Goal: Check status: Check status

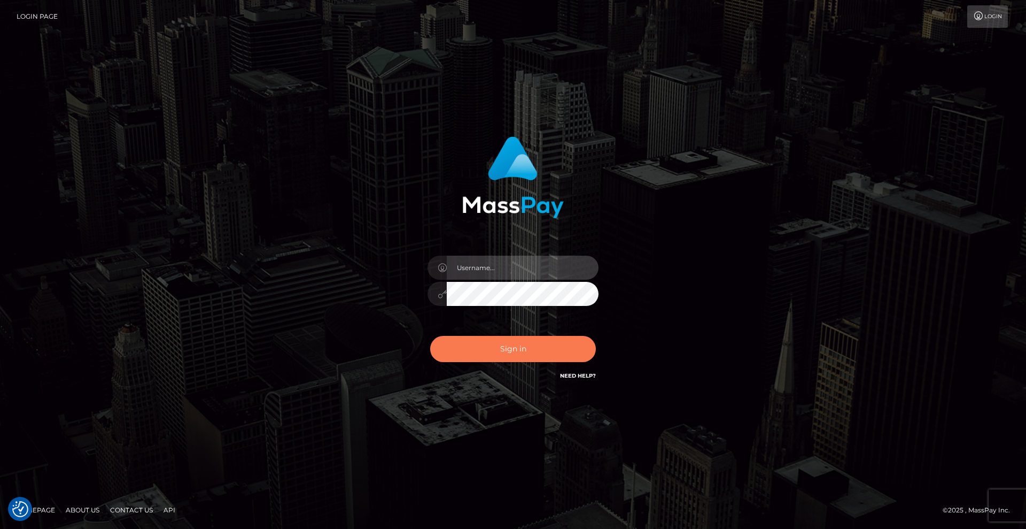
type input "Lady"
click at [527, 347] on button "Sign in" at bounding box center [513, 349] width 166 height 26
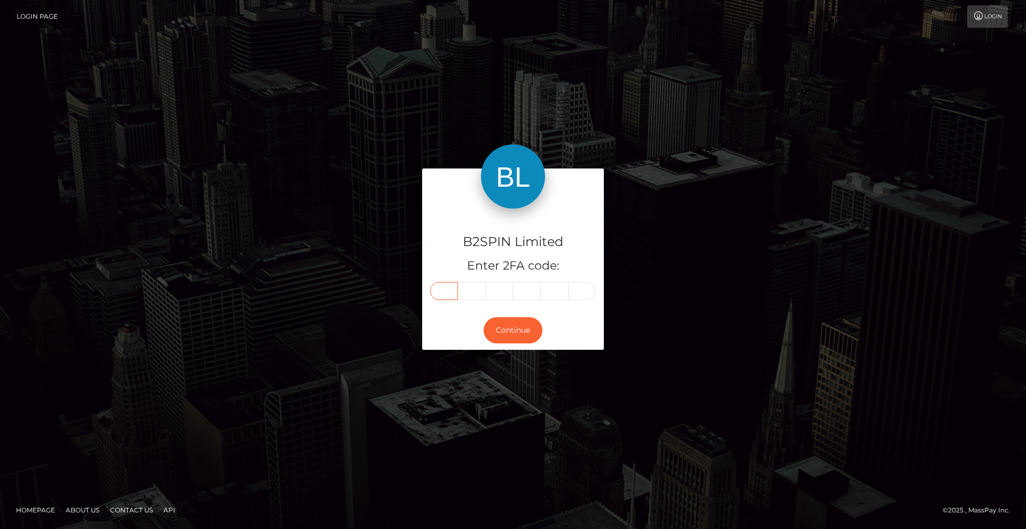
drag, startPoint x: 450, startPoint y: 291, endPoint x: 503, endPoint y: 289, distance: 53.0
click at [450, 291] on input "text" at bounding box center [444, 291] width 28 height 18
type input "8"
type input "7"
type input "1"
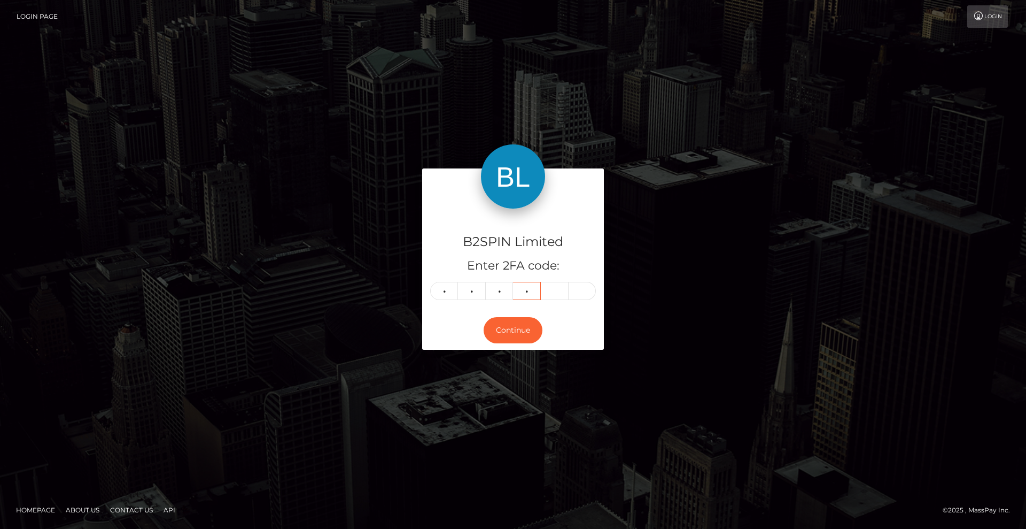
type input "1"
type input "7"
type input "8"
click at [516, 324] on button "Continue" at bounding box center [513, 330] width 59 height 26
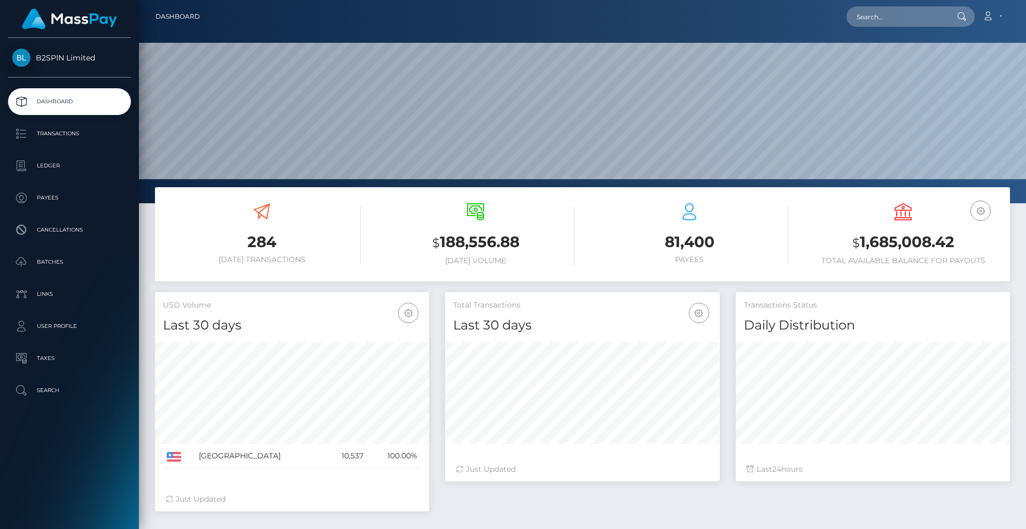
scroll to position [190, 275]
drag, startPoint x: 913, startPoint y: 15, endPoint x: 926, endPoint y: 24, distance: 15.3
click at [913, 15] on input "text" at bounding box center [897, 16] width 100 height 20
paste input "3532926"
type input "3532926"
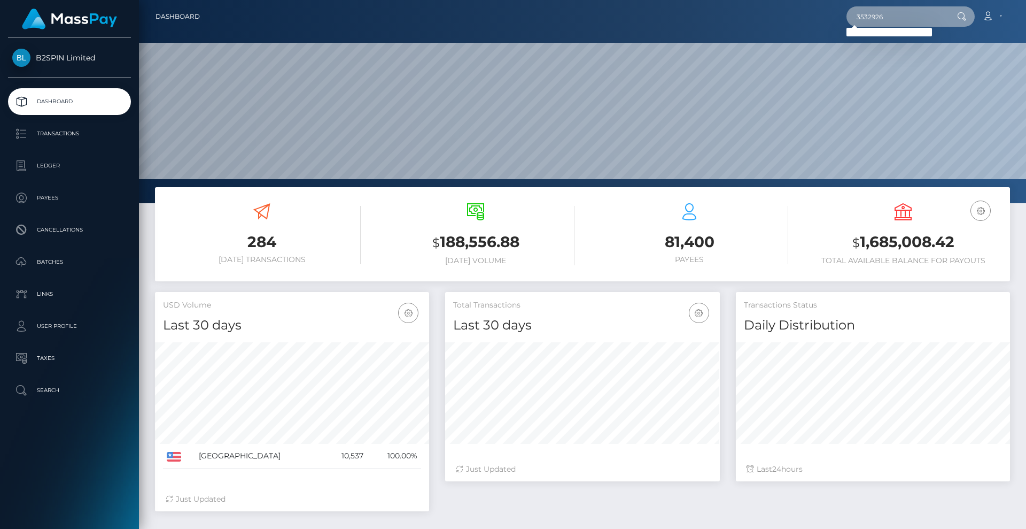
click at [786, 11] on div "3532926 Loading... Loading... Account Edit Profile Logout" at bounding box center [608, 16] width 801 height 22
click at [900, 19] on input "text" at bounding box center [897, 16] width 100 height 20
paste input "a6d16ce8-1737-4c50-9ef3-edee044598ac"
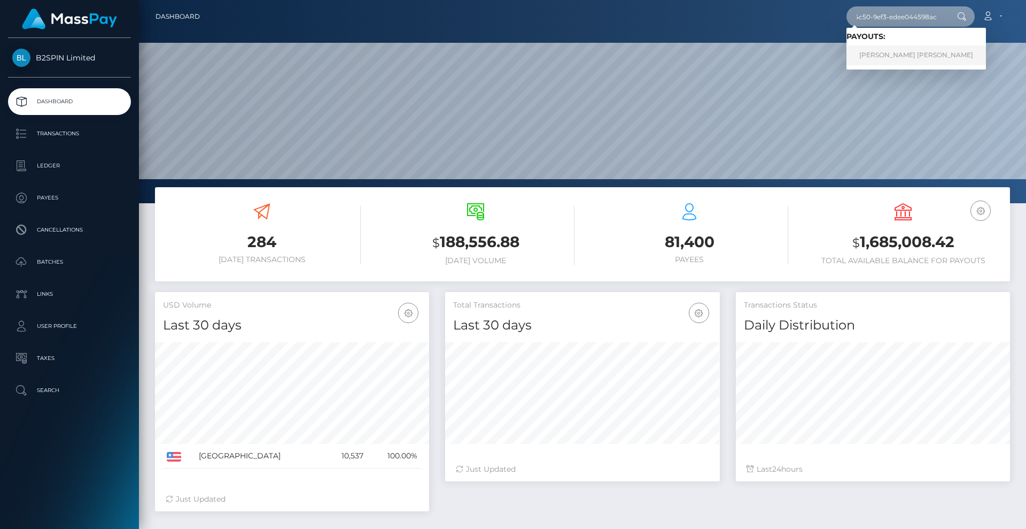
type input "a6d16ce8-1737-4c50-9ef3-edee044598ac"
click at [884, 53] on link "[PERSON_NAME] [PERSON_NAME]" at bounding box center [916, 55] width 139 height 20
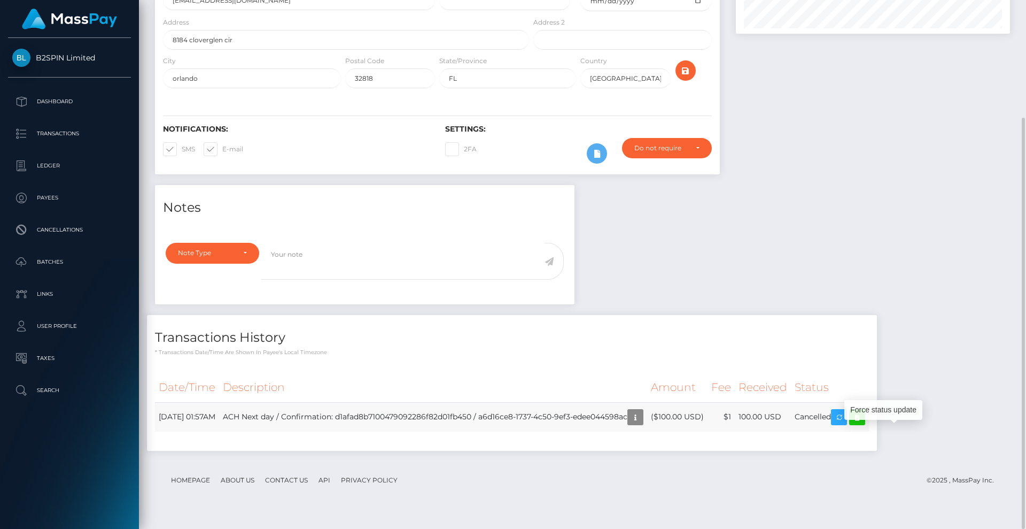
scroll to position [128, 275]
click at [864, 424] on icon at bounding box center [857, 416] width 13 height 13
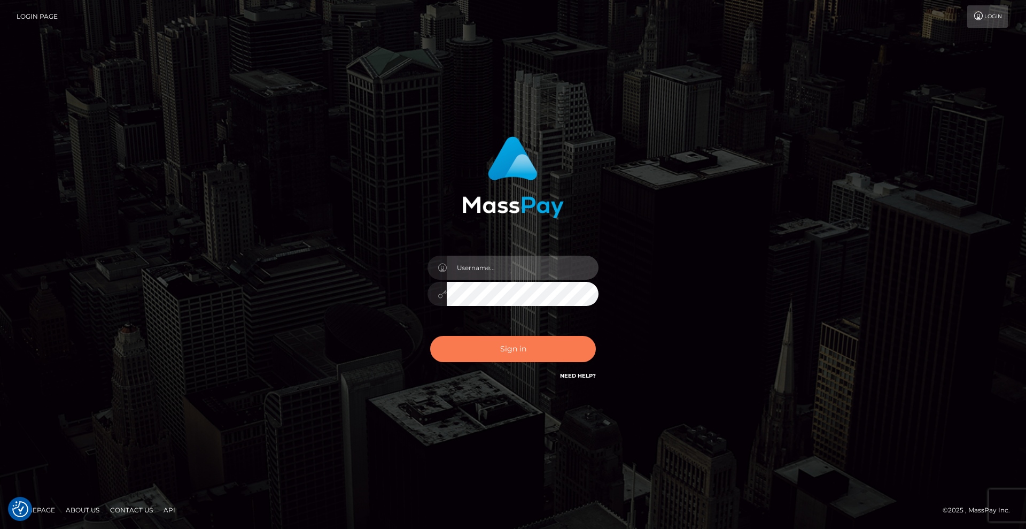
type input "[DEMOGRAPHIC_DATA]"
click at [537, 351] on button "Sign in" at bounding box center [513, 349] width 166 height 26
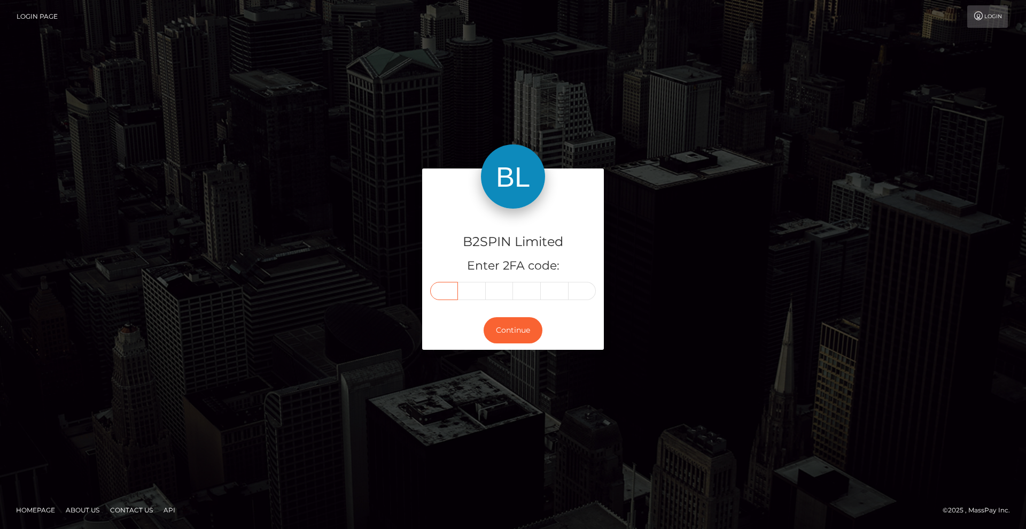
click at [451, 292] on input "text" at bounding box center [444, 291] width 28 height 18
type input "5"
type input "6"
type input "3"
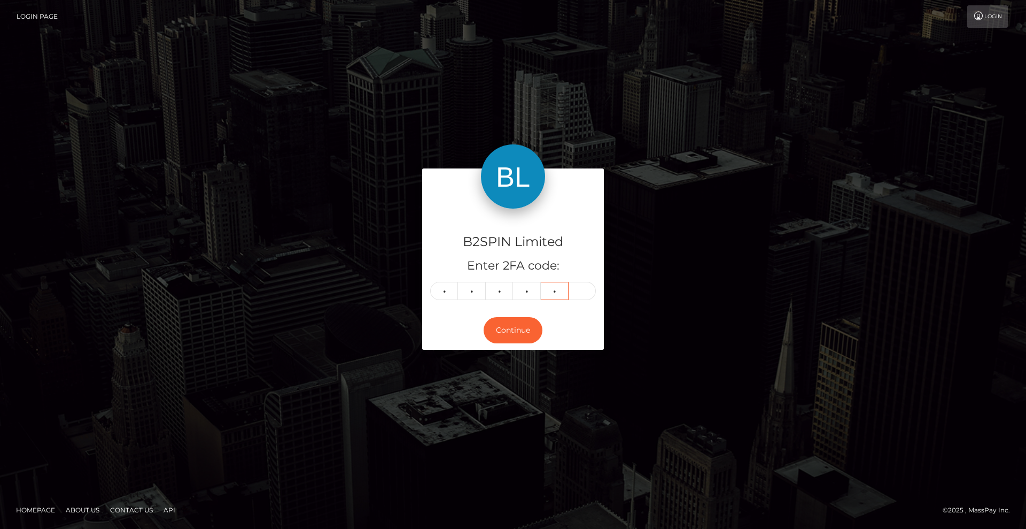
type input "9"
type input "8"
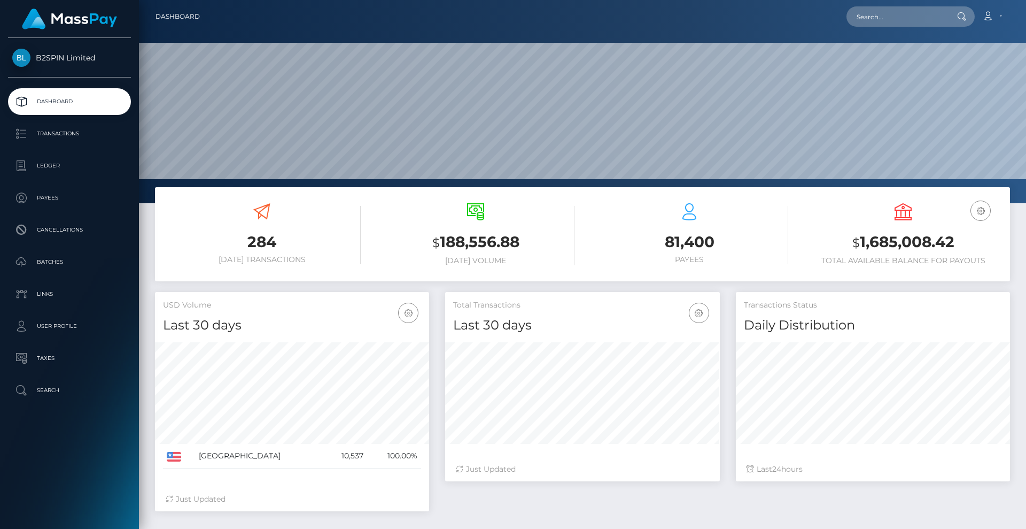
scroll to position [190, 275]
paste input "a6d16ce8-1737-4c50-9ef3-edee044598ac"
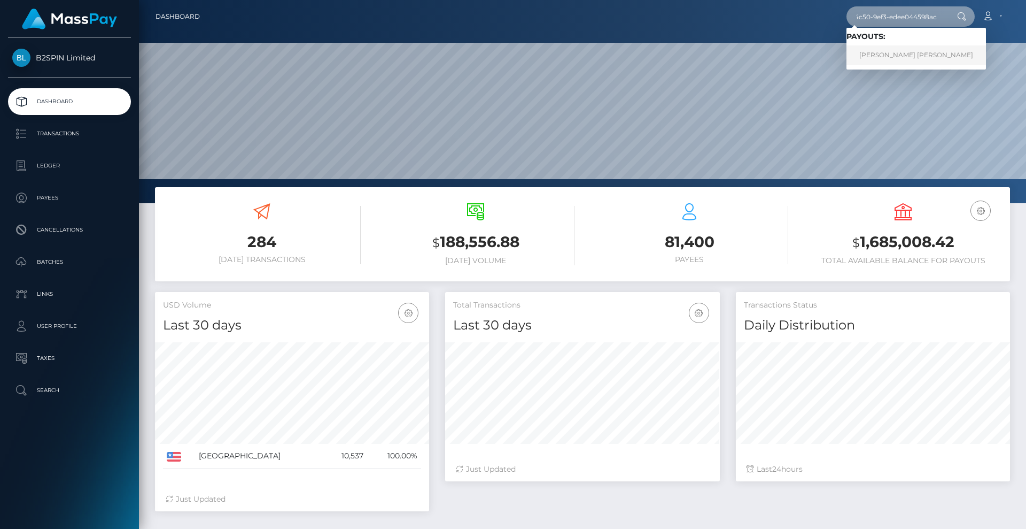
type input "a6d16ce8-1737-4c50-9ef3-edee044598ac"
click at [916, 53] on link "[PERSON_NAME] [PERSON_NAME]" at bounding box center [916, 55] width 139 height 20
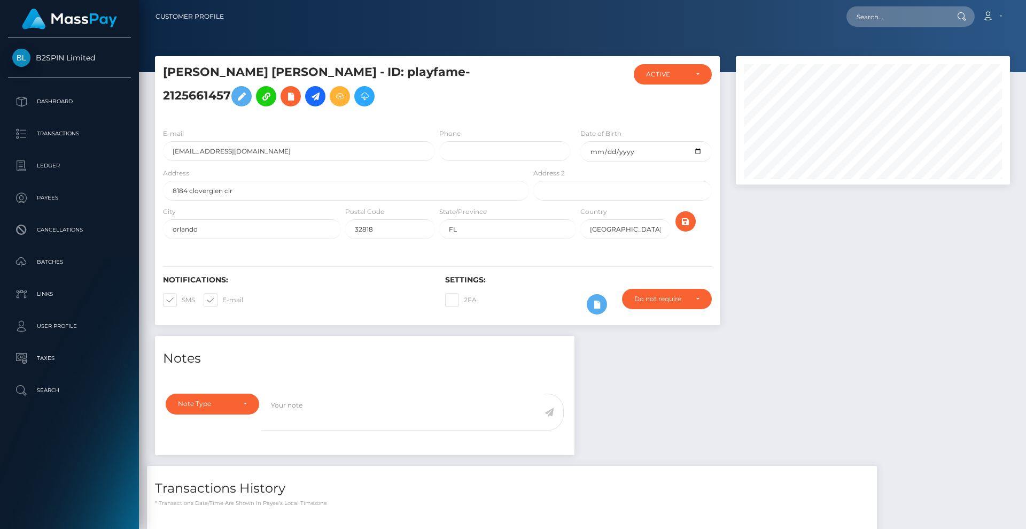
scroll to position [128, 275]
click at [697, 162] on input "1979-11-06" at bounding box center [645, 151] width 131 height 21
click at [823, 292] on div at bounding box center [873, 196] width 290 height 280
click at [63, 262] on p "Batches" at bounding box center [69, 262] width 114 height 16
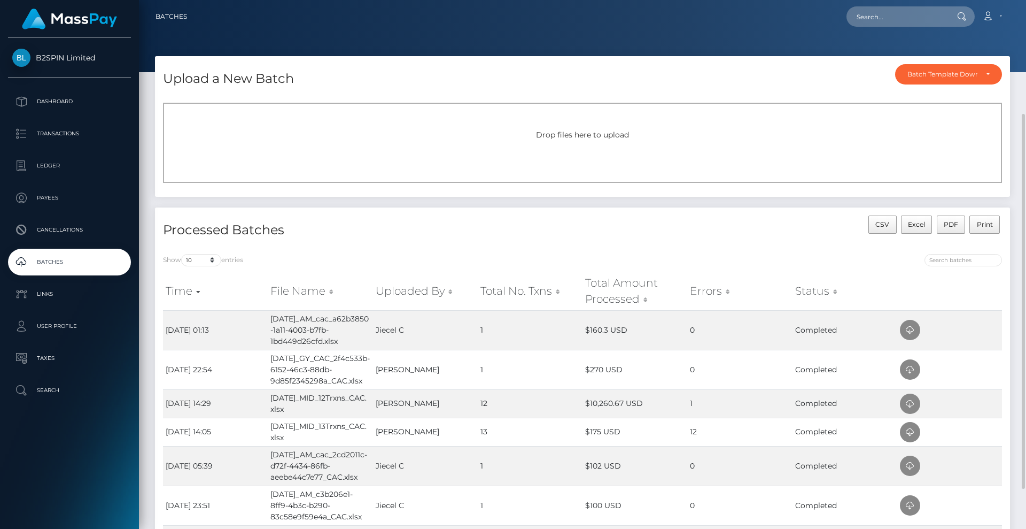
scroll to position [67, 0]
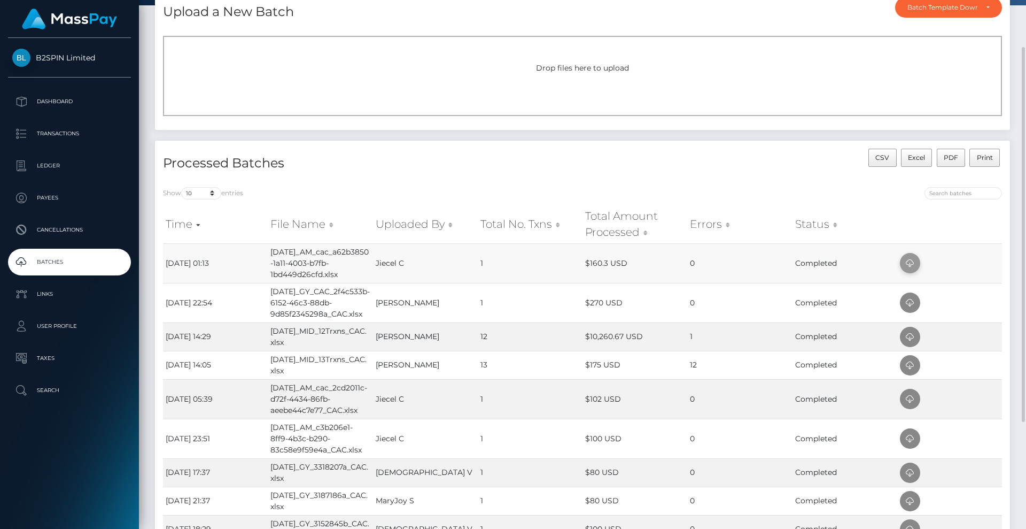
click at [911, 262] on icon at bounding box center [910, 263] width 13 height 13
click at [89, 102] on p "Dashboard" at bounding box center [69, 102] width 114 height 16
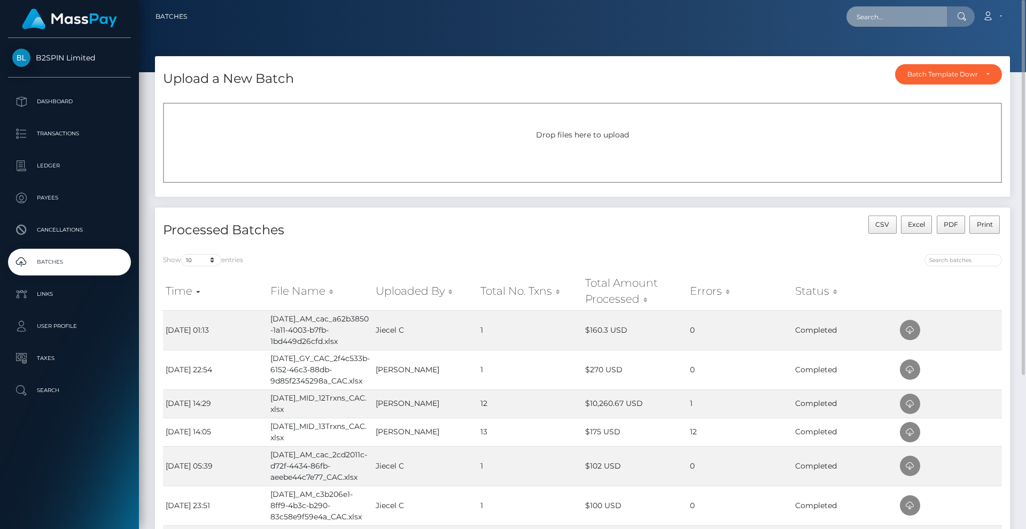
click at [911, 21] on input "text" at bounding box center [897, 16] width 100 height 20
paste input "a6d16ce8-1737-4c50-9ef3-edee044598ac"
type input "a6d16ce8-1737-4c50-9ef3-edee044598ac"
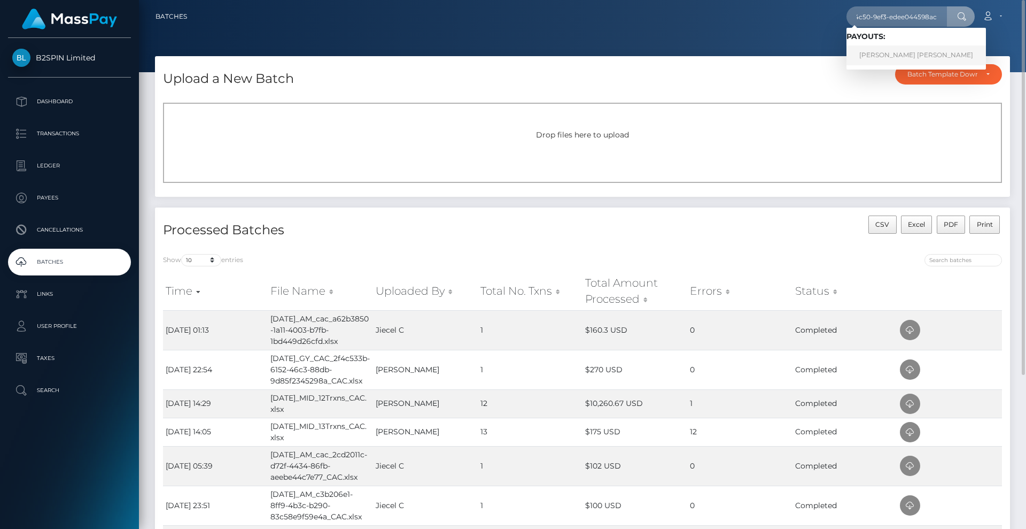
click at [891, 52] on link "[PERSON_NAME] [PERSON_NAME]" at bounding box center [916, 55] width 139 height 20
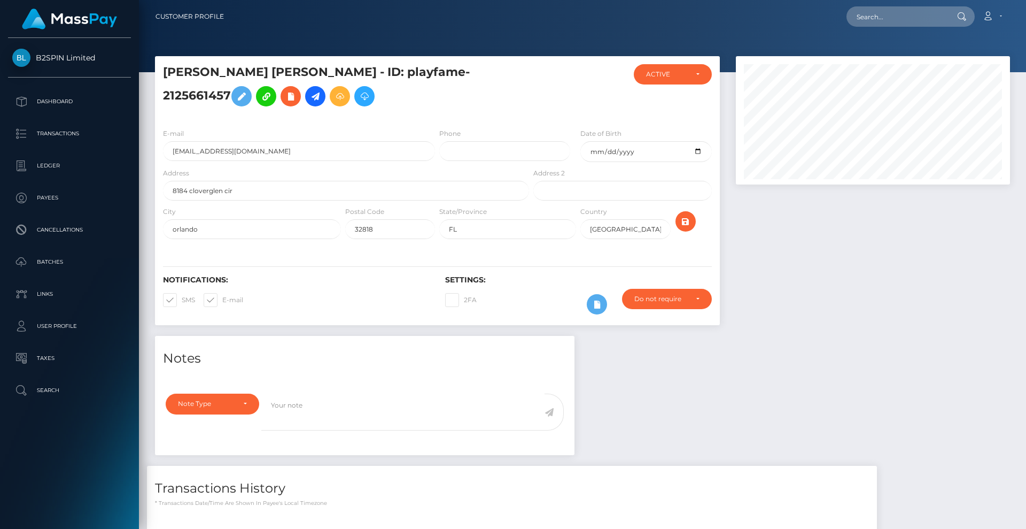
scroll to position [128, 275]
click at [70, 264] on p "Batches" at bounding box center [69, 262] width 114 height 16
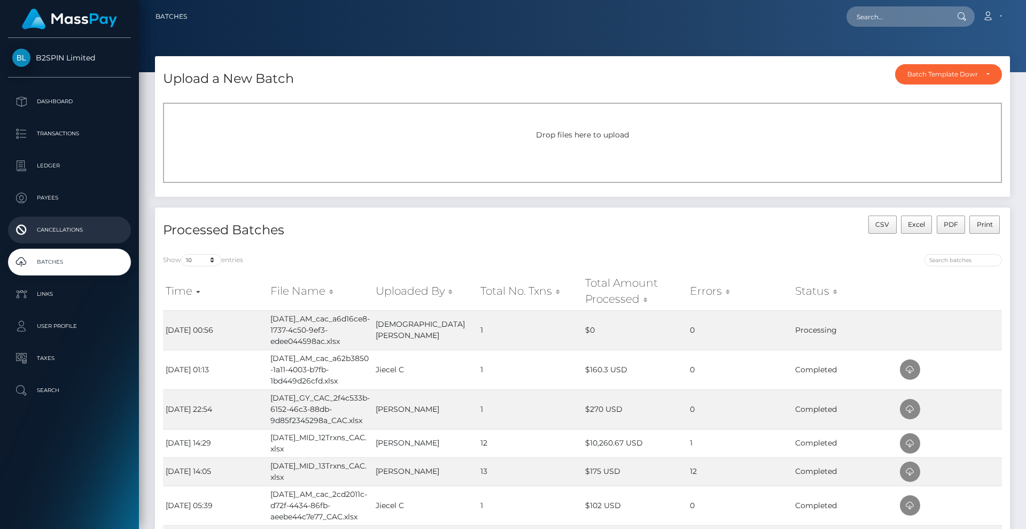
click at [74, 233] on p "Cancellations" at bounding box center [69, 230] width 114 height 16
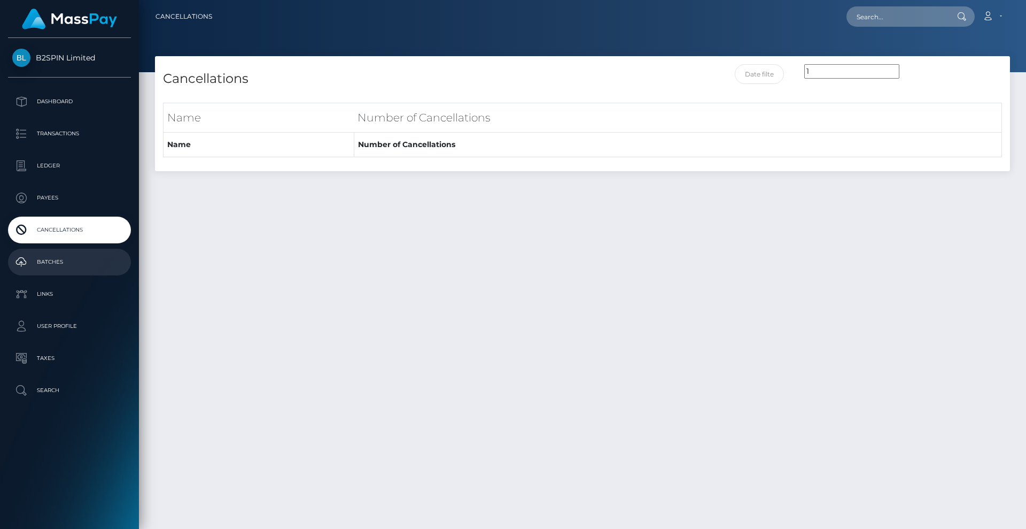
click at [64, 263] on p "Batches" at bounding box center [69, 262] width 114 height 16
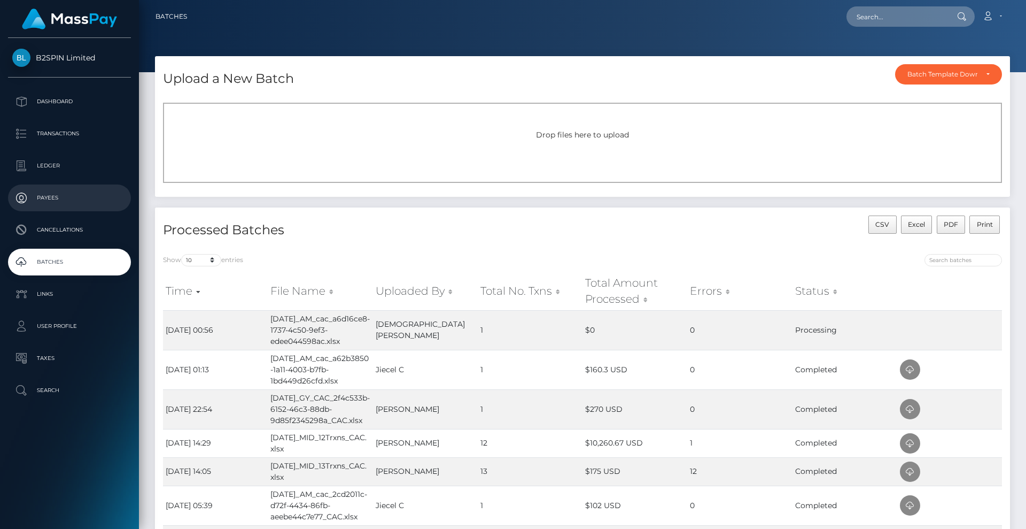
click at [51, 200] on p "Payees" at bounding box center [69, 198] width 114 height 16
click at [67, 197] on p "Payees" at bounding box center [69, 198] width 114 height 16
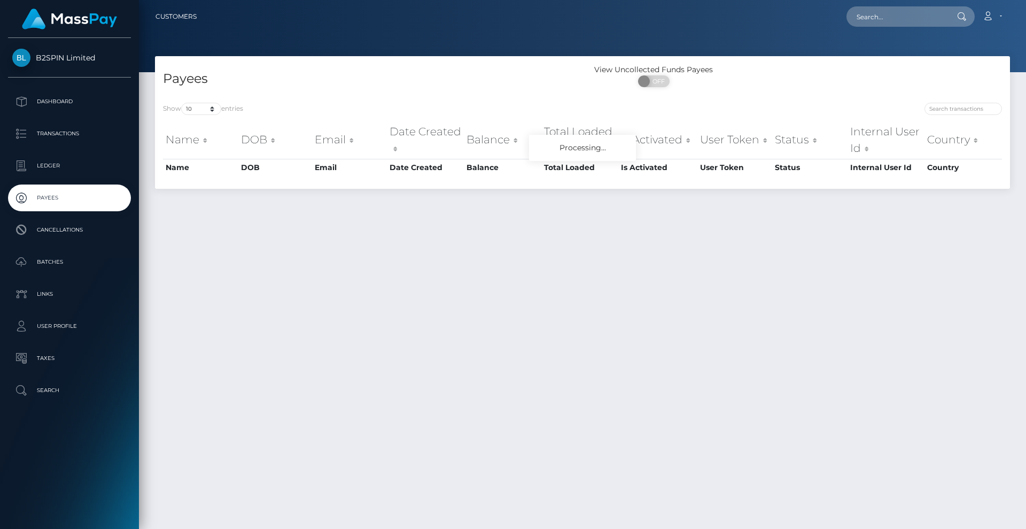
click at [69, 263] on p "Batches" at bounding box center [69, 262] width 114 height 16
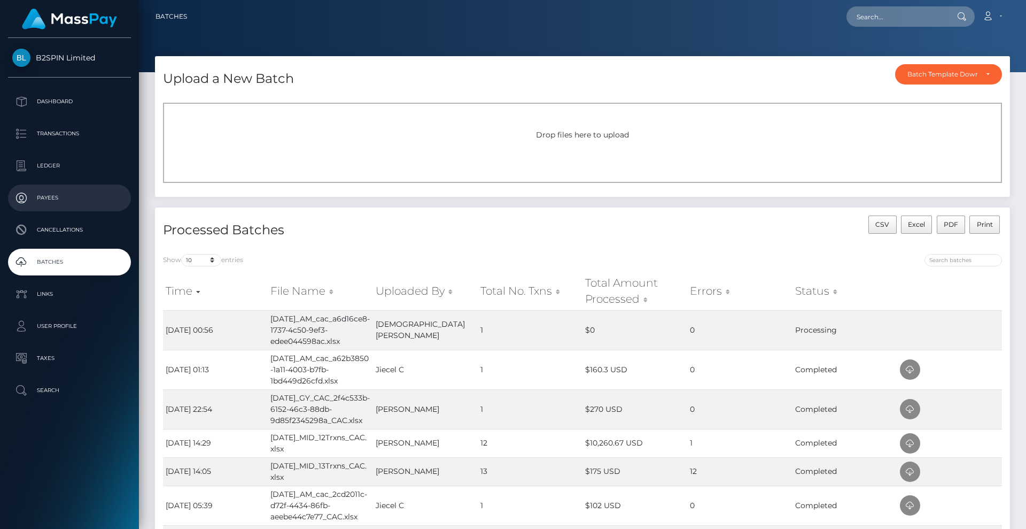
click at [76, 193] on p "Payees" at bounding box center [69, 198] width 114 height 16
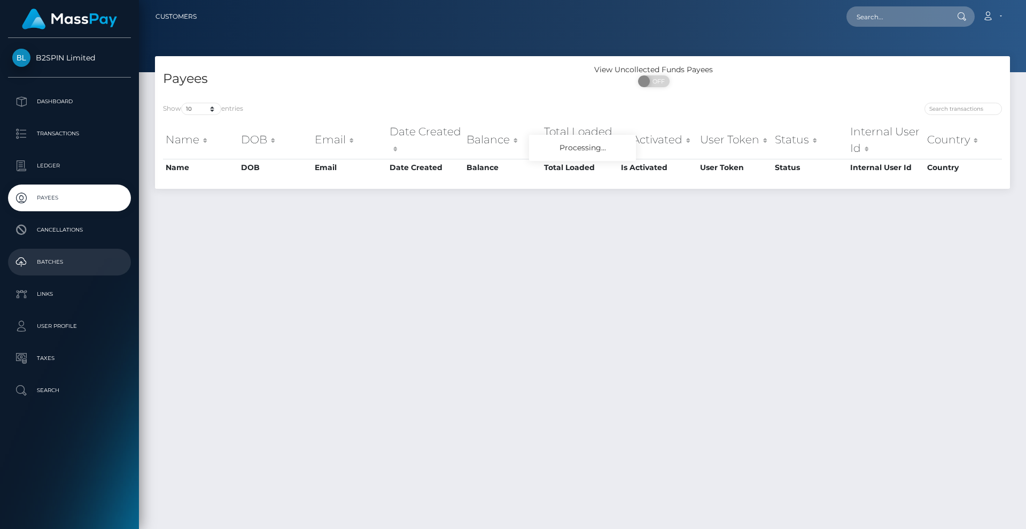
click at [72, 265] on p "Batches" at bounding box center [69, 262] width 114 height 16
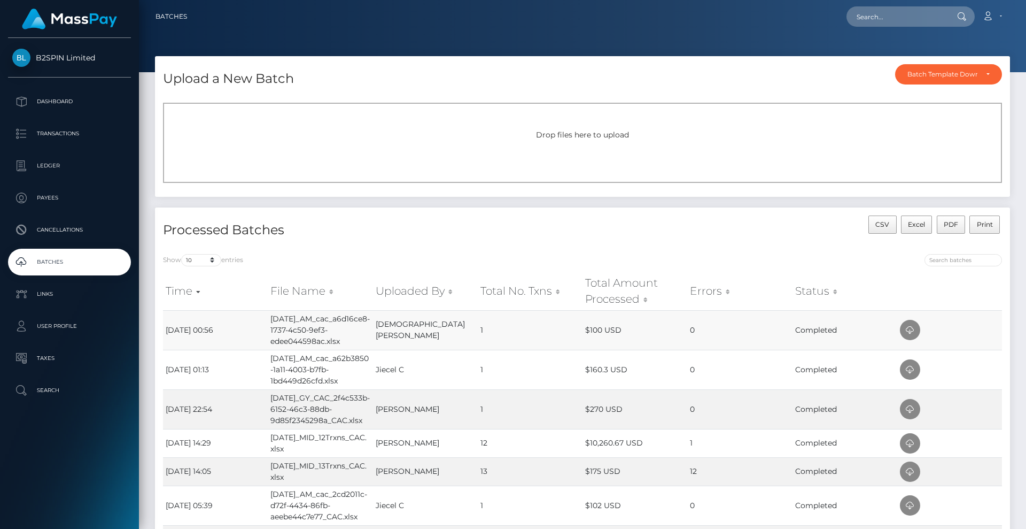
drag, startPoint x: 345, startPoint y: 344, endPoint x: 262, endPoint y: 322, distance: 85.7
click at [262, 322] on tr "26th Sep 25 00:56 Sept26_AM_cac_a6d16ce8-1737-4c50-9ef3-edee044598ac.xlsx Lady …" at bounding box center [582, 330] width 839 height 40
copy tr "Sept26_AM_cac_a6d16ce8-1737-4c50-9ef3-edee044598ac.xlsx"
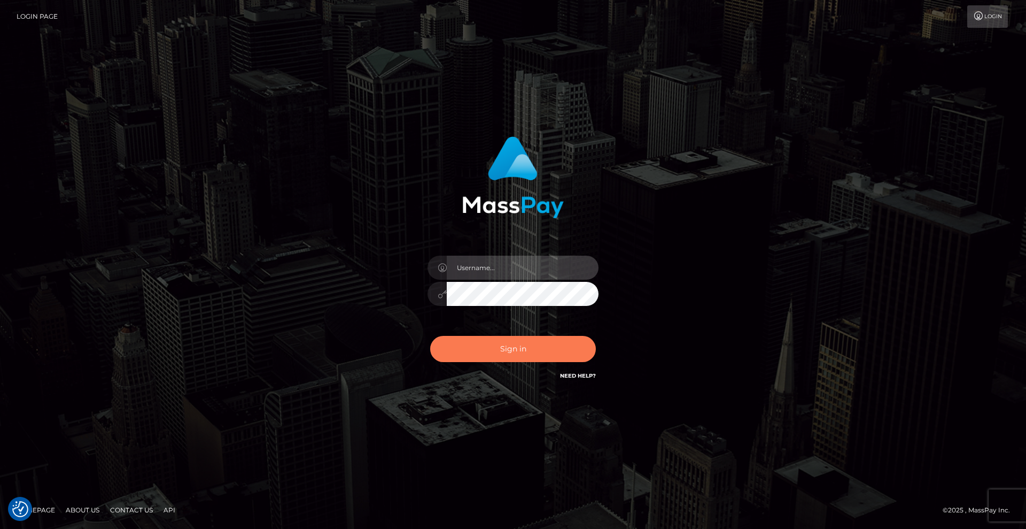
type input "[DEMOGRAPHIC_DATA]"
click at [544, 349] on button "Sign in" at bounding box center [513, 349] width 166 height 26
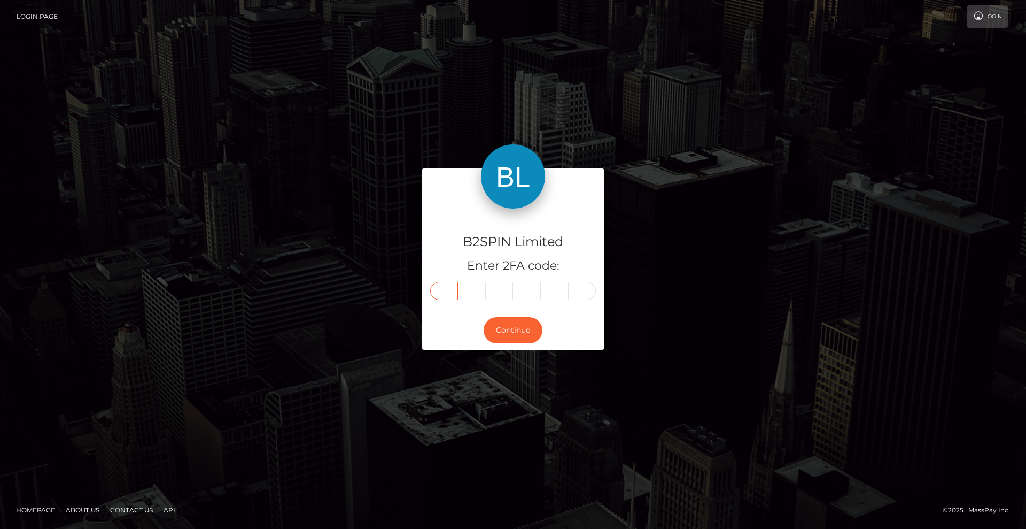
click at [451, 289] on input "text" at bounding box center [444, 291] width 28 height 18
type input "0"
type input "5"
type input "1"
type input "5"
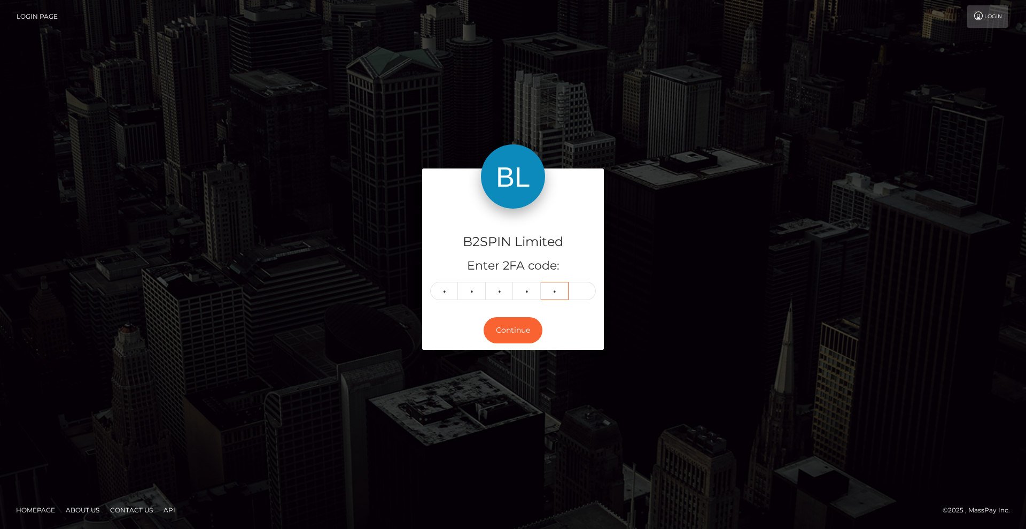
type input "8"
type input "3"
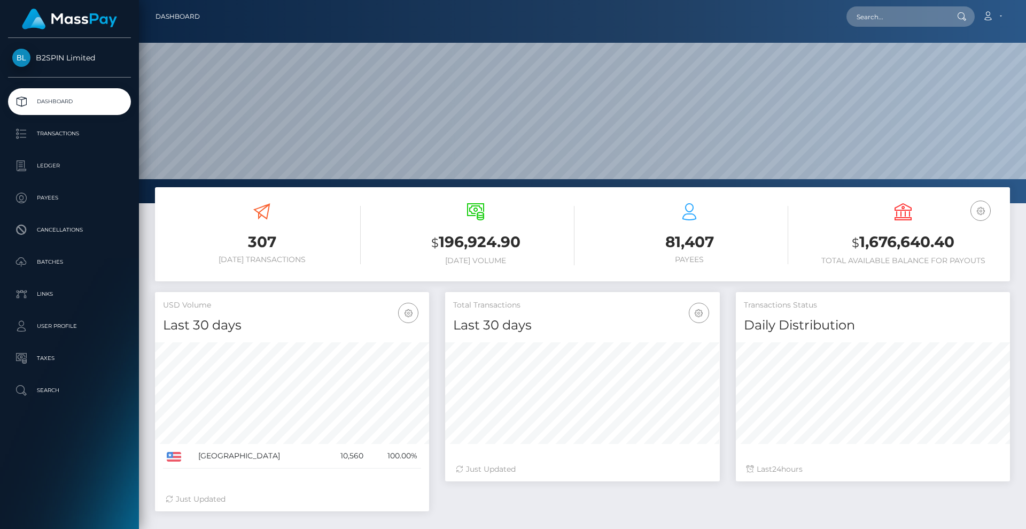
scroll to position [190, 275]
click at [888, 19] on input "text" at bounding box center [897, 16] width 100 height 20
paste input "ba3ccf94-973e-42ec-85fd-aefa52b85aaf"
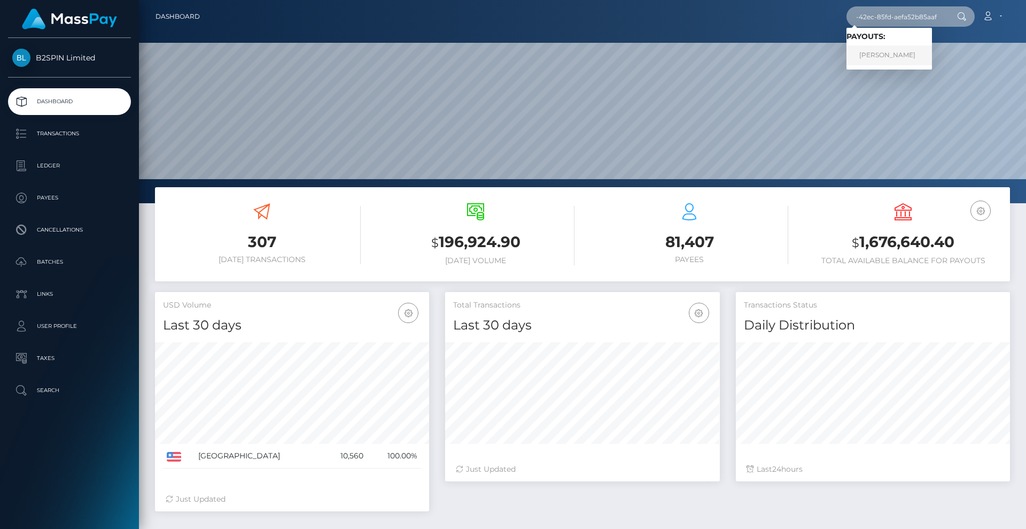
type input "ba3ccf94-973e-42ec-85fd-aefa52b85aaf"
click at [896, 53] on link "TERESA LEE COPENHAVER" at bounding box center [890, 55] width 86 height 20
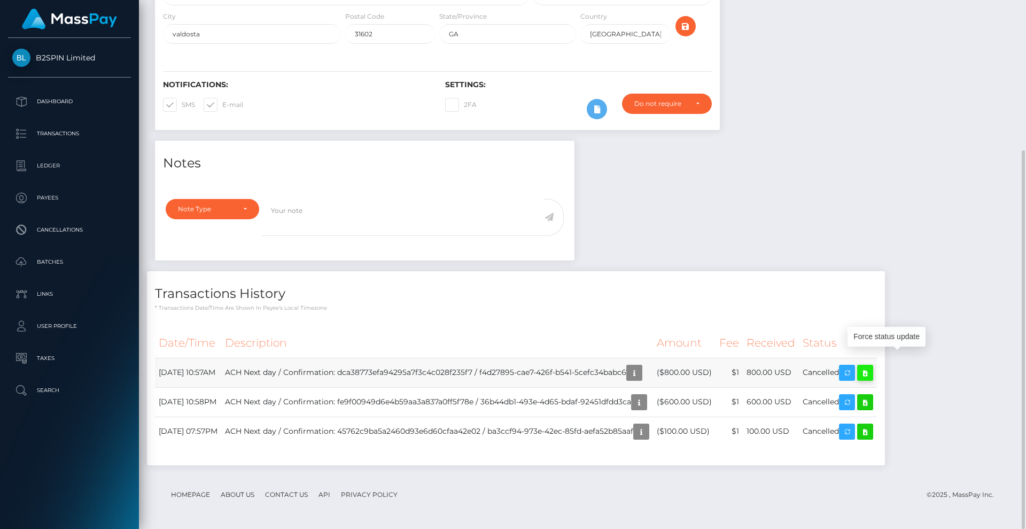
scroll to position [128, 275]
click at [872, 376] on icon at bounding box center [865, 372] width 13 height 13
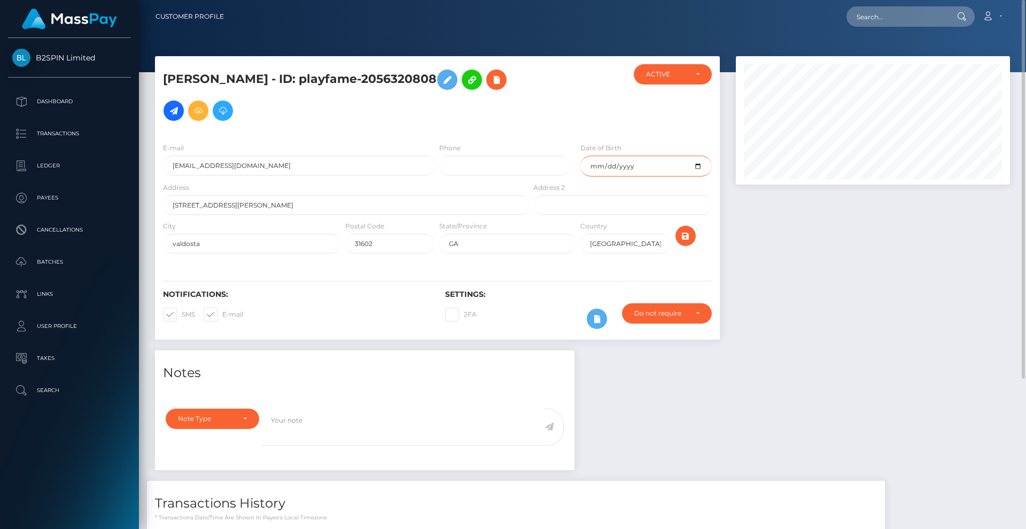
click at [699, 168] on input "1969-05-10" at bounding box center [645, 166] width 131 height 21
click at [806, 320] on div at bounding box center [873, 203] width 290 height 294
click at [63, 265] on p "Batches" at bounding box center [69, 262] width 114 height 16
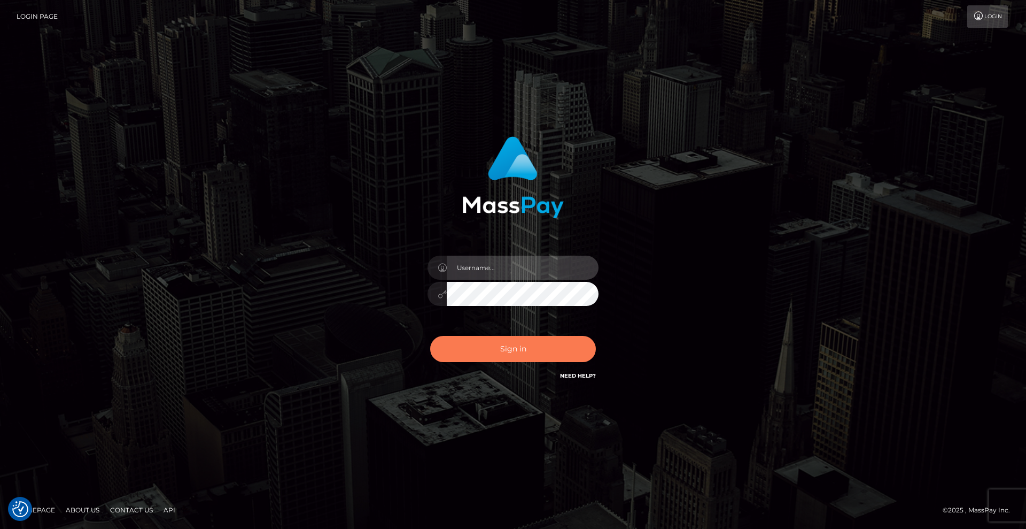
type input "[DEMOGRAPHIC_DATA]"
click at [511, 346] on button "Sign in" at bounding box center [513, 349] width 166 height 26
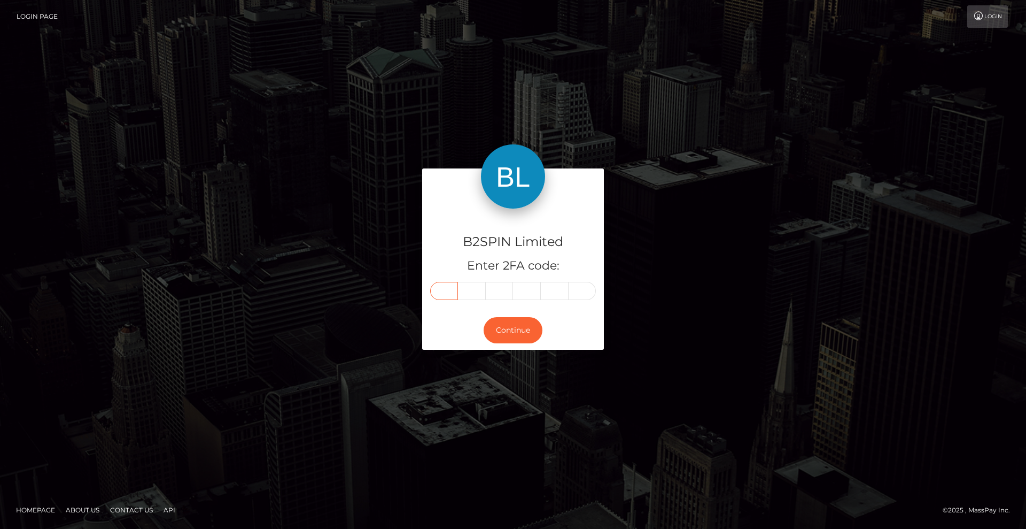
drag, startPoint x: 444, startPoint y: 291, endPoint x: 594, endPoint y: 303, distance: 150.6
click at [444, 291] on input "text" at bounding box center [444, 291] width 28 height 18
type input "9"
type input "4"
type input "0"
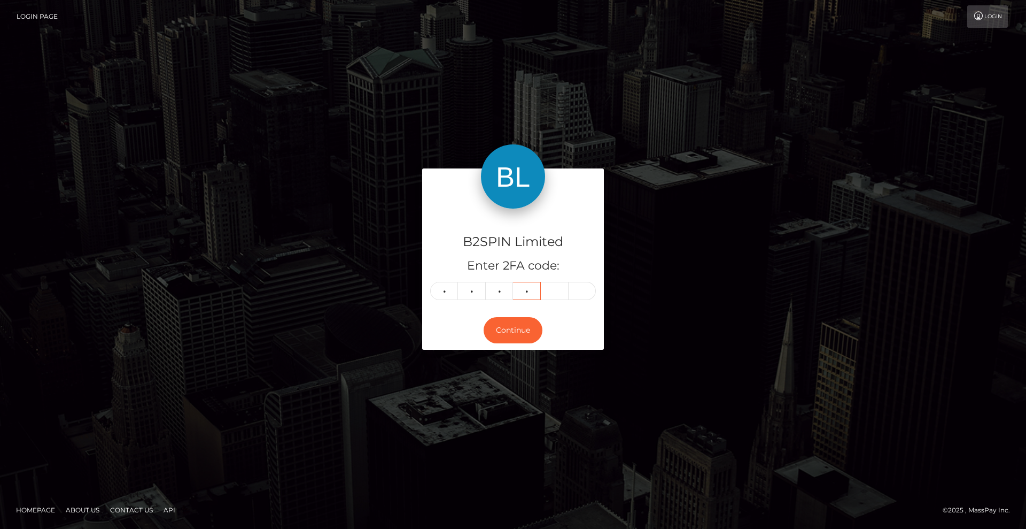
type input "9"
type input "2"
type input "5"
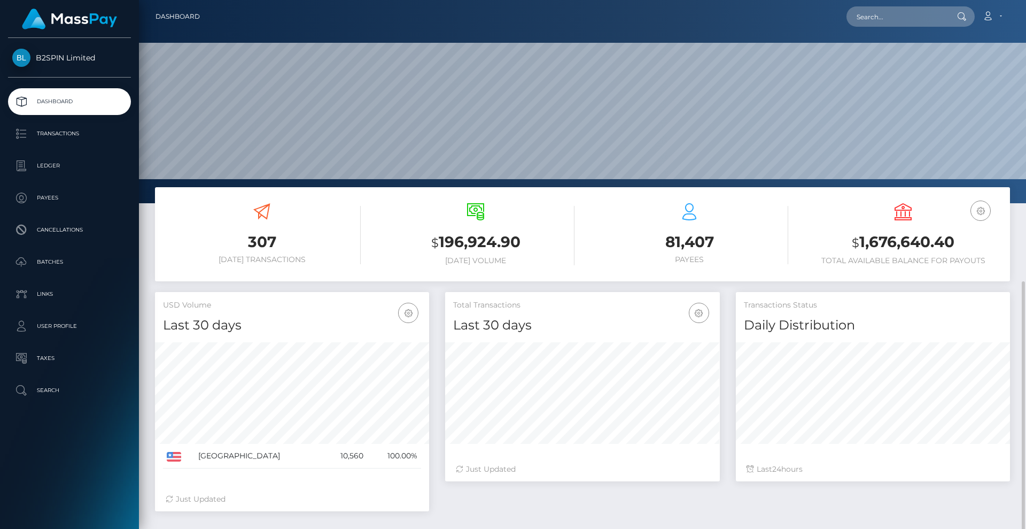
scroll to position [159, 0]
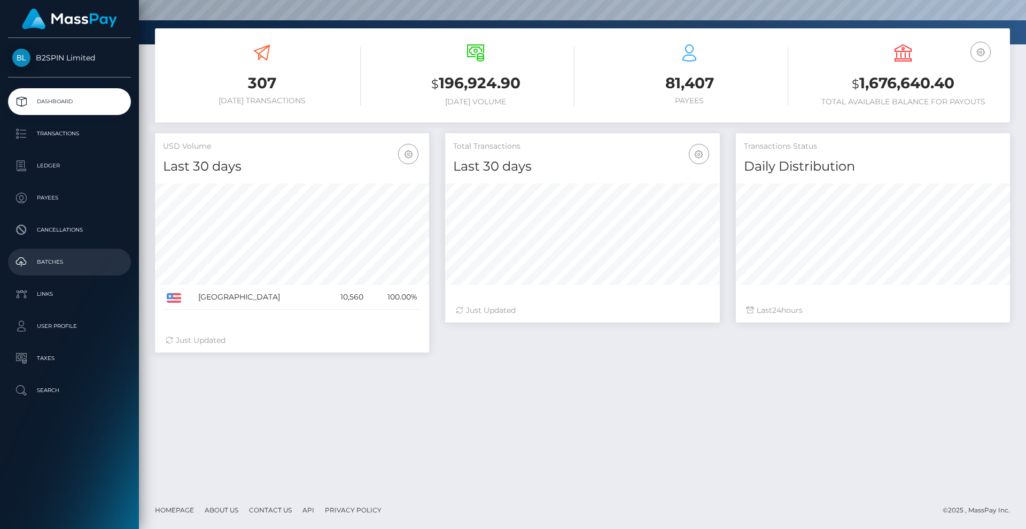
click at [92, 268] on p "Batches" at bounding box center [69, 262] width 114 height 16
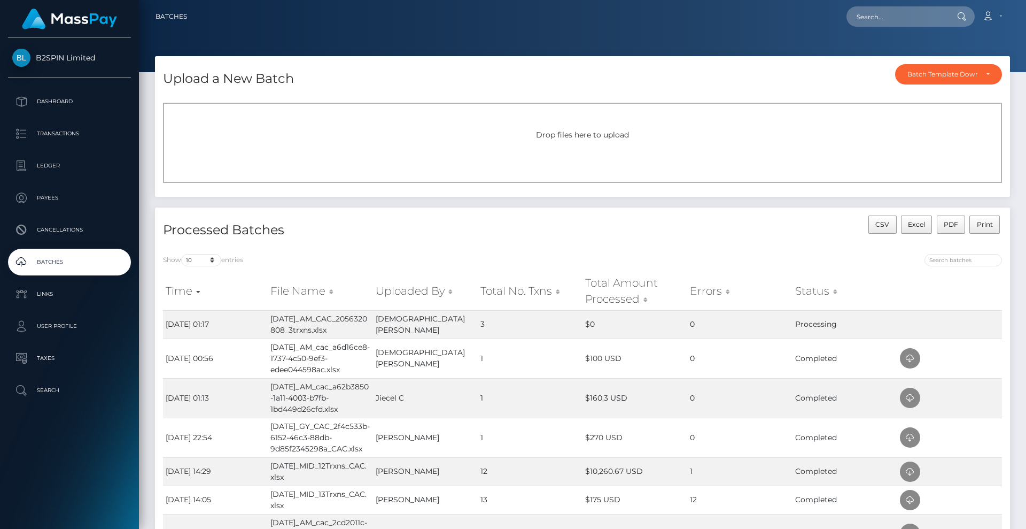
drag, startPoint x: 685, startPoint y: 240, endPoint x: 673, endPoint y: 237, distance: 12.6
click at [680, 238] on div "CSV Excel PDF Print" at bounding box center [797, 230] width 428 height 30
click at [58, 193] on p "Payees" at bounding box center [69, 198] width 114 height 16
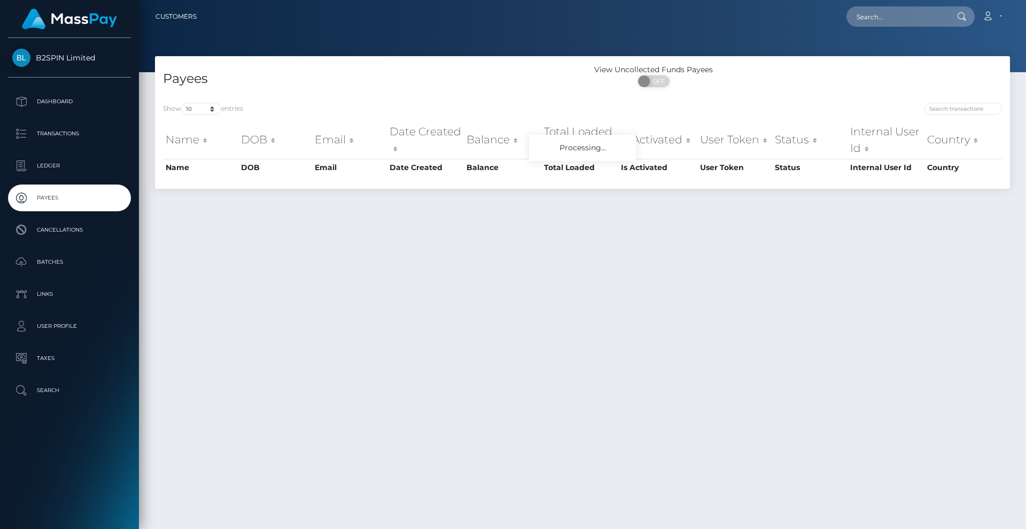
click at [507, 207] on div "Payees View Uncollected Funds Payees ON OFF Show 10 25 50 100 250 entries Name …" at bounding box center [582, 287] width 887 height 463
click at [66, 258] on p "Batches" at bounding box center [69, 262] width 114 height 16
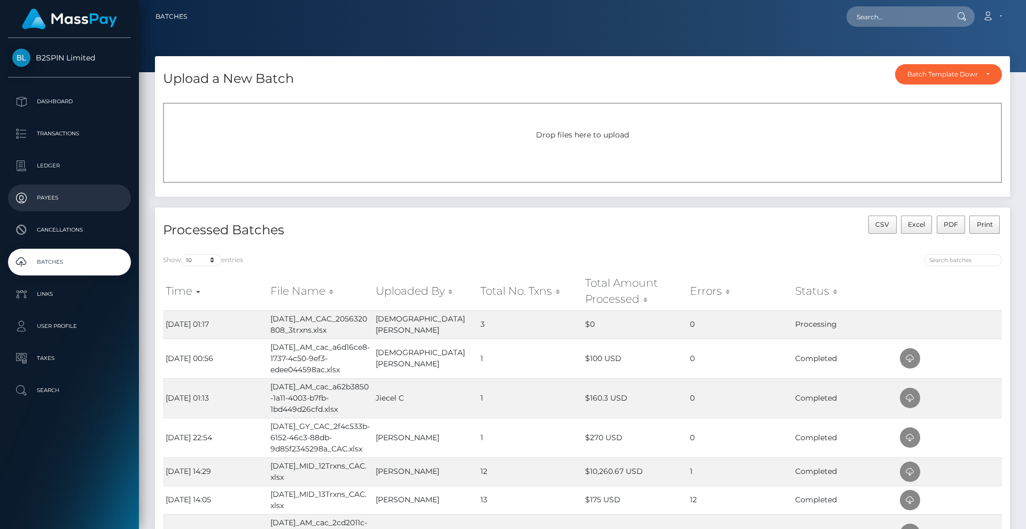
click at [79, 198] on p "Payees" at bounding box center [69, 198] width 114 height 16
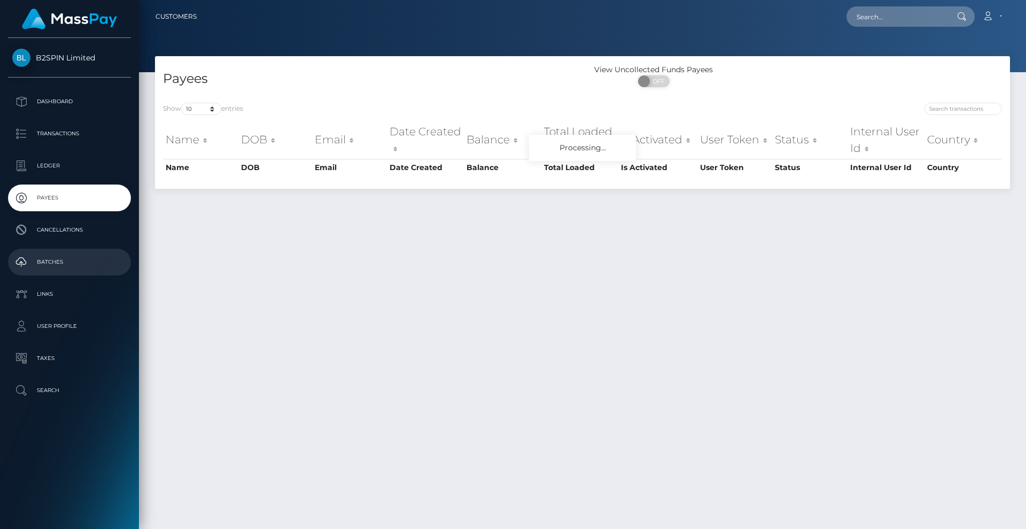
click at [51, 263] on p "Batches" at bounding box center [69, 262] width 114 height 16
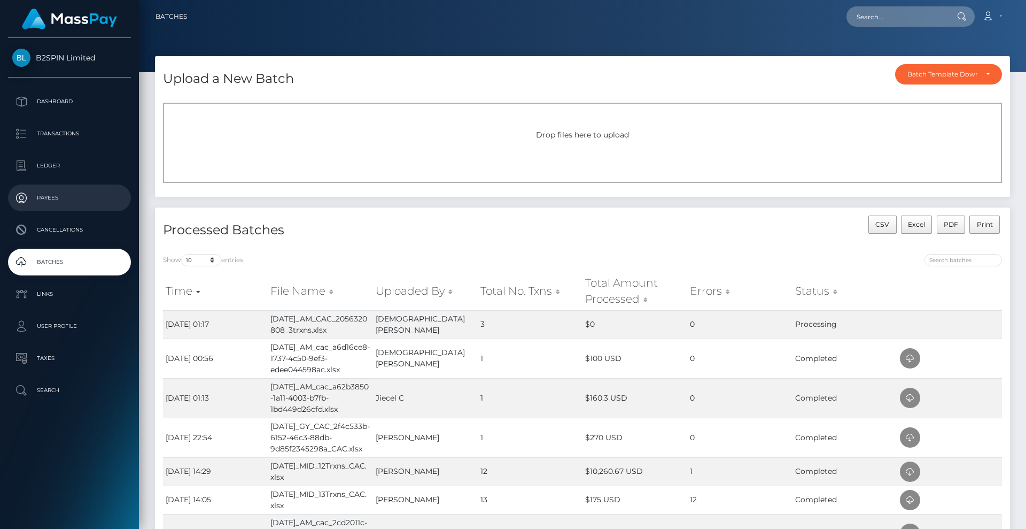
click at [77, 199] on p "Payees" at bounding box center [69, 198] width 114 height 16
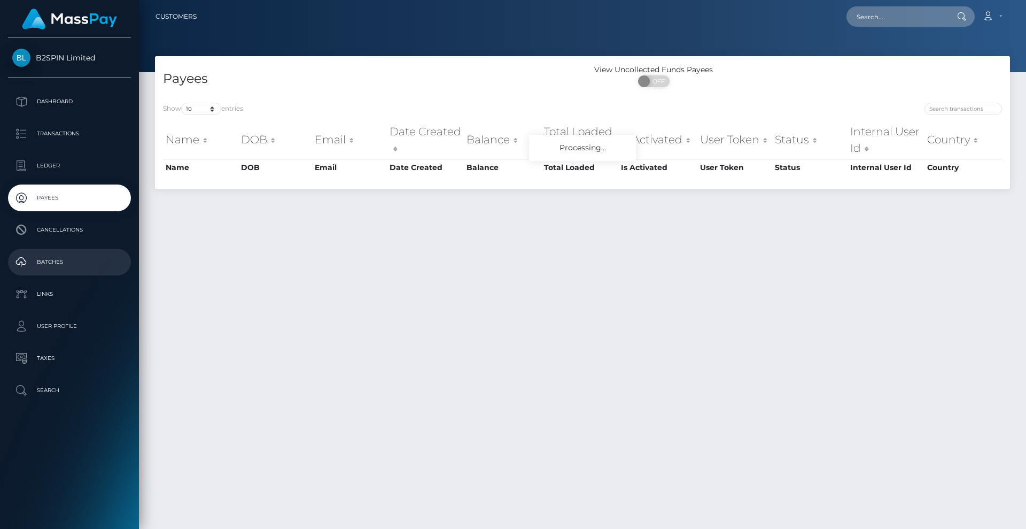
click at [74, 266] on p "Batches" at bounding box center [69, 262] width 114 height 16
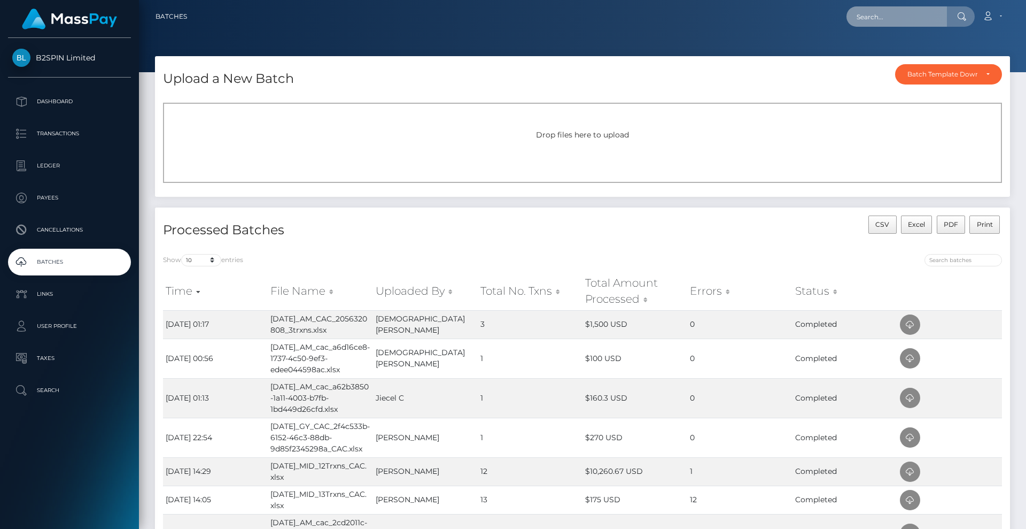
click at [886, 17] on input "text" at bounding box center [897, 16] width 100 height 20
paste input "ba3ccf94-973e-42ec-85fd-aefa52b85aaf"
type input "ba3ccf94-973e-42ec-85fd-aefa52b85aaf"
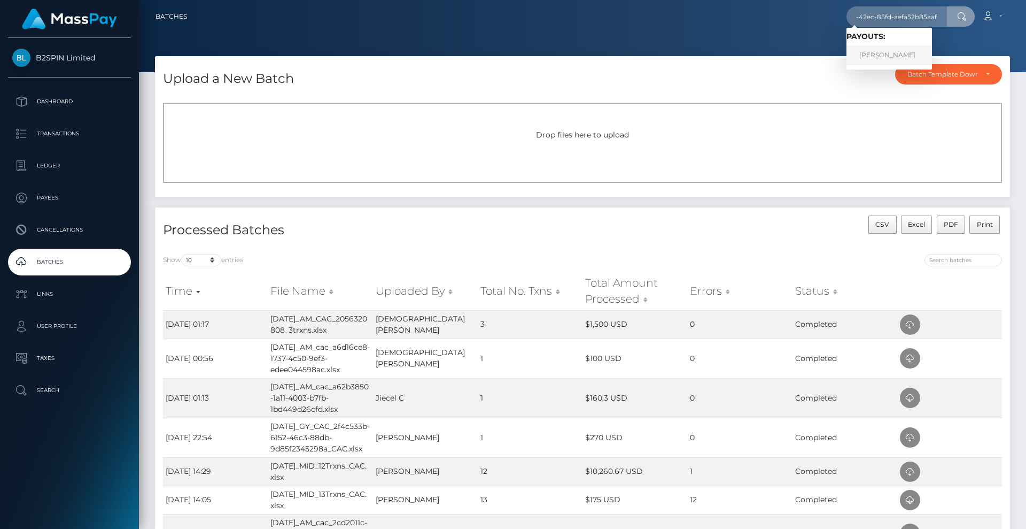
drag, startPoint x: 885, startPoint y: 52, endPoint x: 861, endPoint y: 46, distance: 24.9
click at [885, 53] on link "TERESA LEE COPENHAVER" at bounding box center [890, 55] width 86 height 20
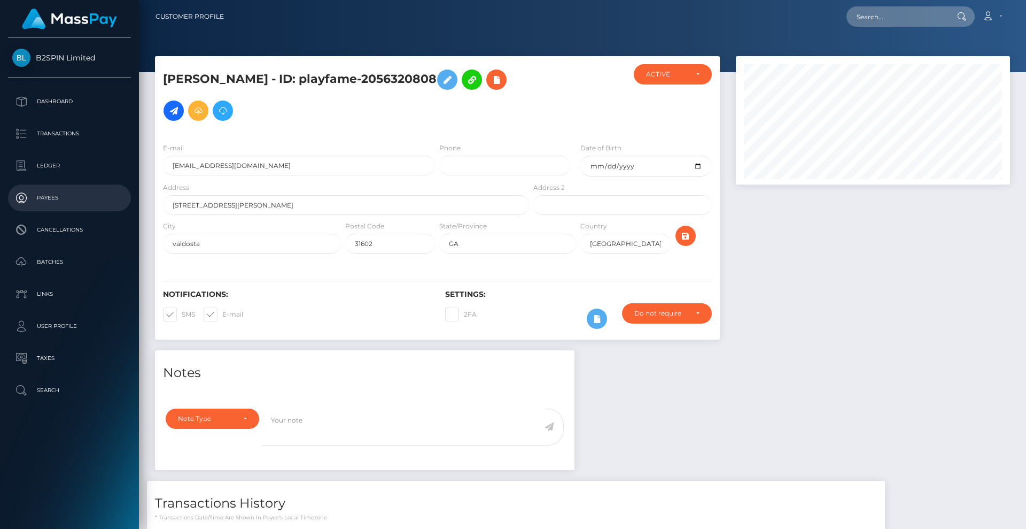
scroll to position [128, 275]
click at [69, 262] on p "Batches" at bounding box center [69, 262] width 114 height 16
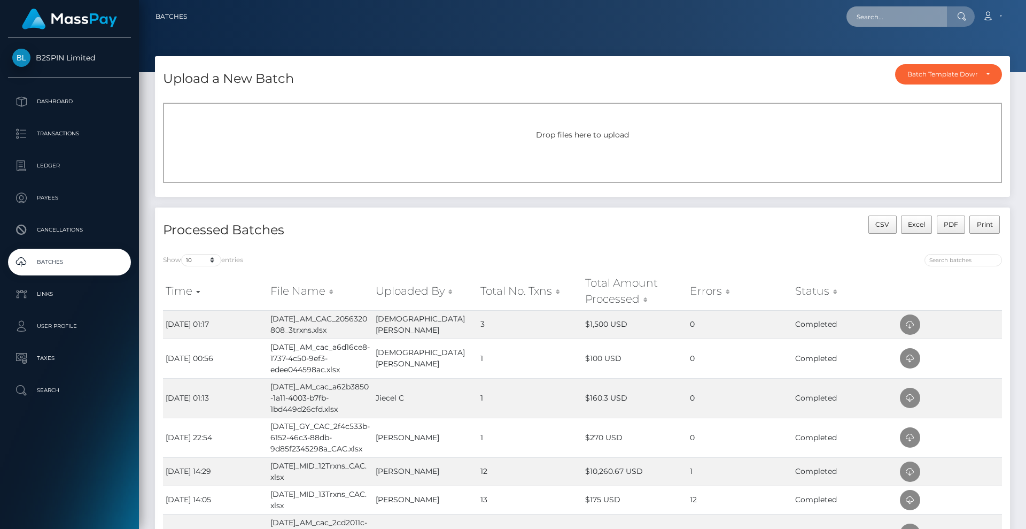
click at [890, 13] on input "text" at bounding box center [897, 16] width 100 height 20
paste input "25b72dd0-325e-412a-90dc-9a7443769078"
type input "25b72dd0-325e-412a-90dc-9a7443769078"
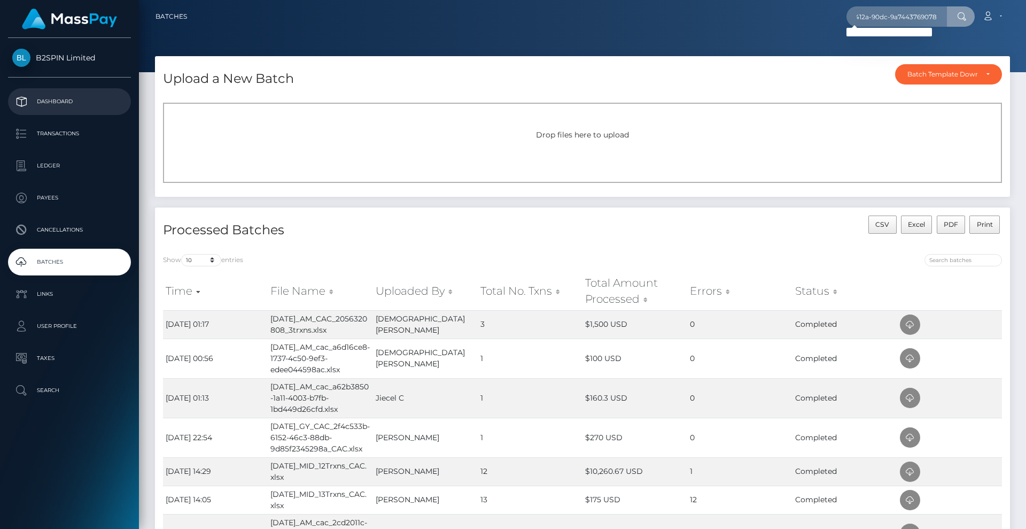
click at [88, 107] on p "Dashboard" at bounding box center [69, 102] width 114 height 16
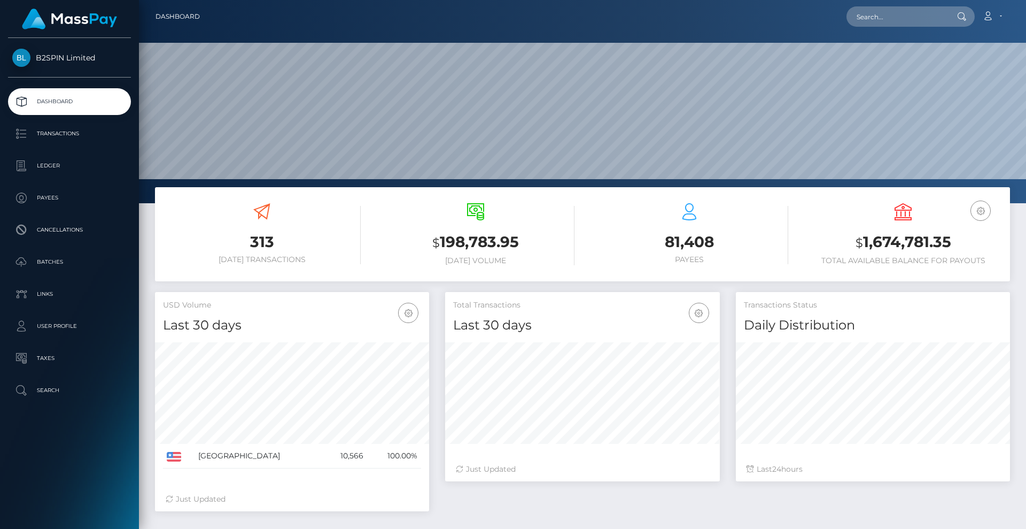
scroll to position [190, 275]
click at [909, 16] on input "text" at bounding box center [897, 16] width 100 height 20
paste input "24f513d3-bb7d-4f06-9f0e-c905d7d18adf"
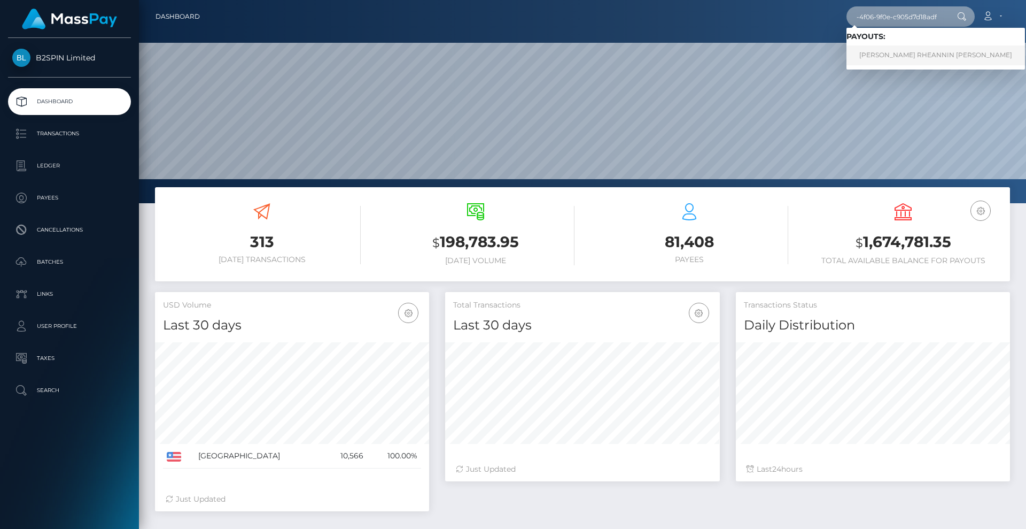
type input "24f513d3-bb7d-4f06-9f0e-c905d7d18adf"
click at [895, 52] on link "[PERSON_NAME] RHEANNIN [PERSON_NAME]" at bounding box center [936, 55] width 179 height 20
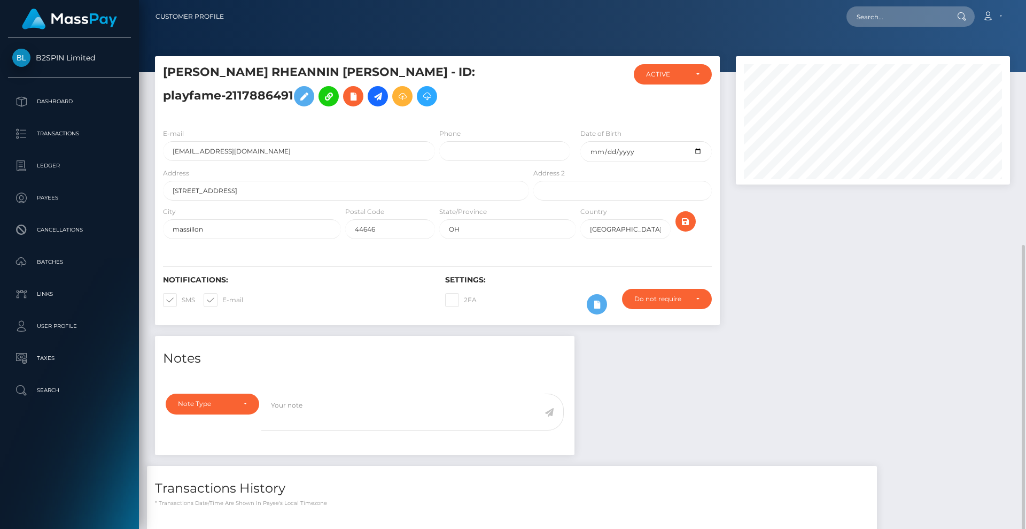
scroll to position [128, 275]
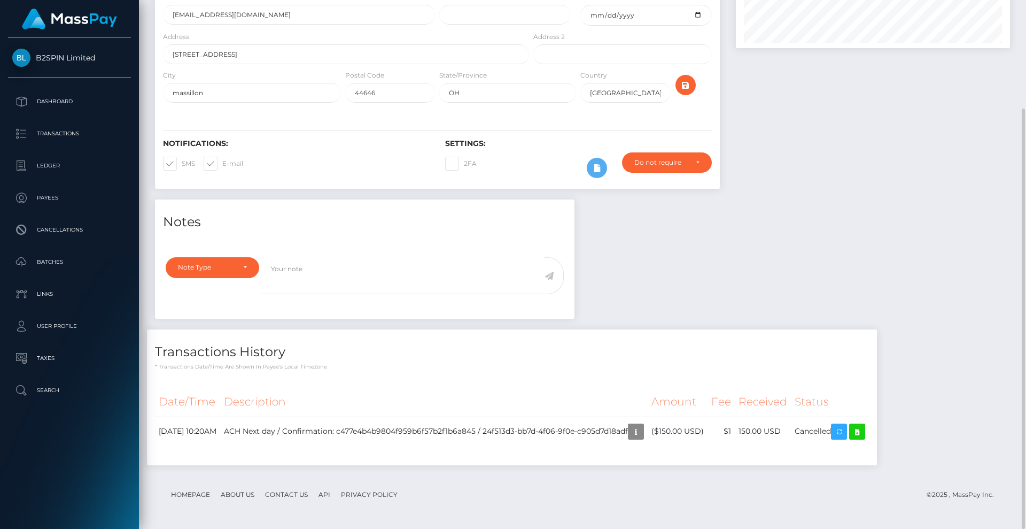
click at [830, 275] on div "Notes Note Type Compliance Clear Compliance General Note Type" at bounding box center [582, 337] width 871 height 276
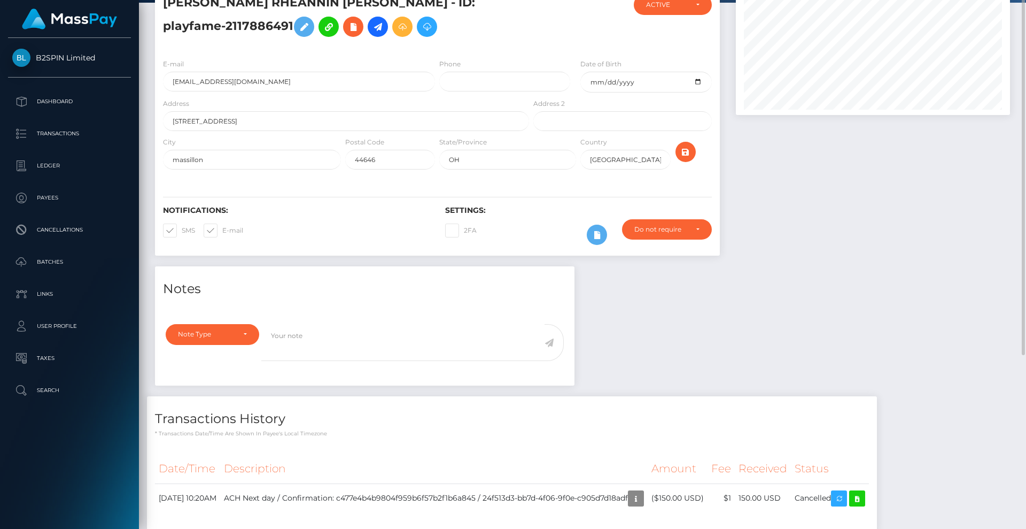
scroll to position [3, 0]
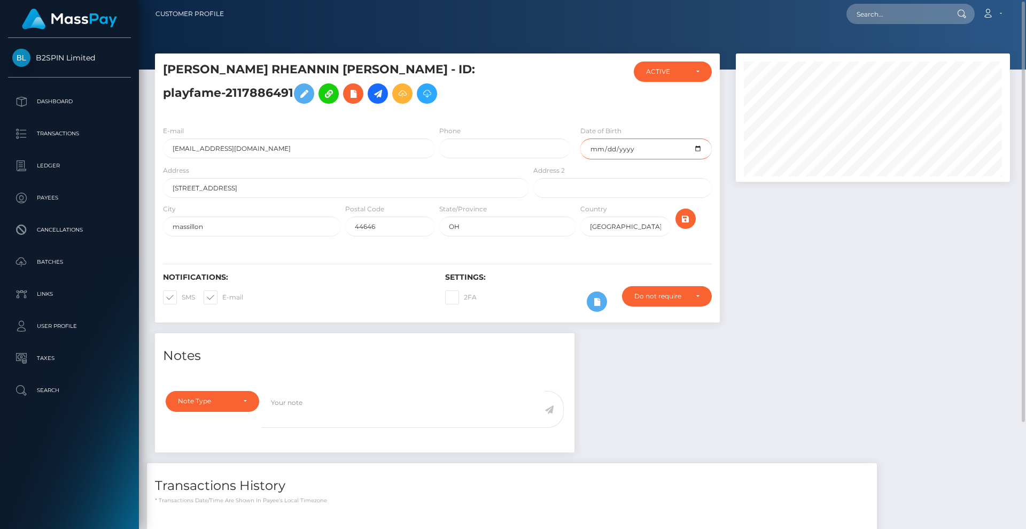
click at [699, 148] on input "1986-11-04" at bounding box center [645, 148] width 131 height 21
drag, startPoint x: 868, startPoint y: 299, endPoint x: 851, endPoint y: 291, distance: 18.4
click at [868, 299] on div at bounding box center [873, 193] width 290 height 280
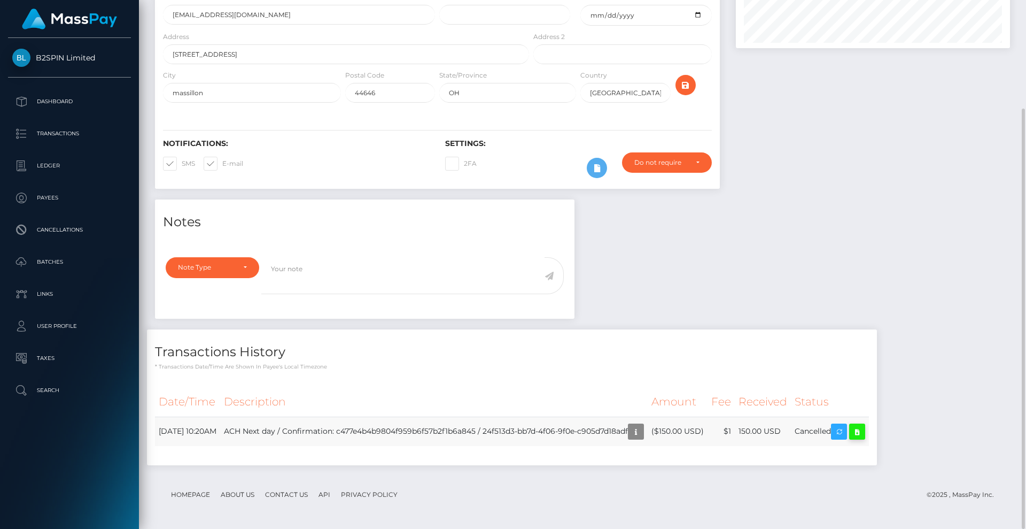
click at [864, 435] on icon at bounding box center [857, 431] width 13 height 13
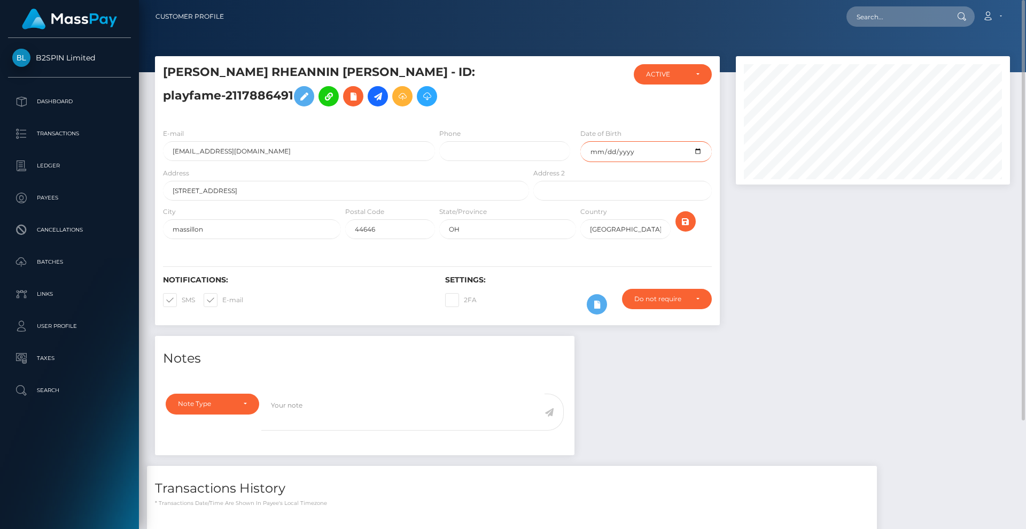
click at [696, 152] on input "1986-11-04" at bounding box center [645, 151] width 131 height 21
drag, startPoint x: 780, startPoint y: 242, endPoint x: 811, endPoint y: 241, distance: 30.5
click at [780, 242] on div at bounding box center [873, 196] width 290 height 280
click at [890, 228] on div at bounding box center [873, 196] width 290 height 280
drag, startPoint x: 887, startPoint y: 331, endPoint x: 790, endPoint y: 325, distance: 96.4
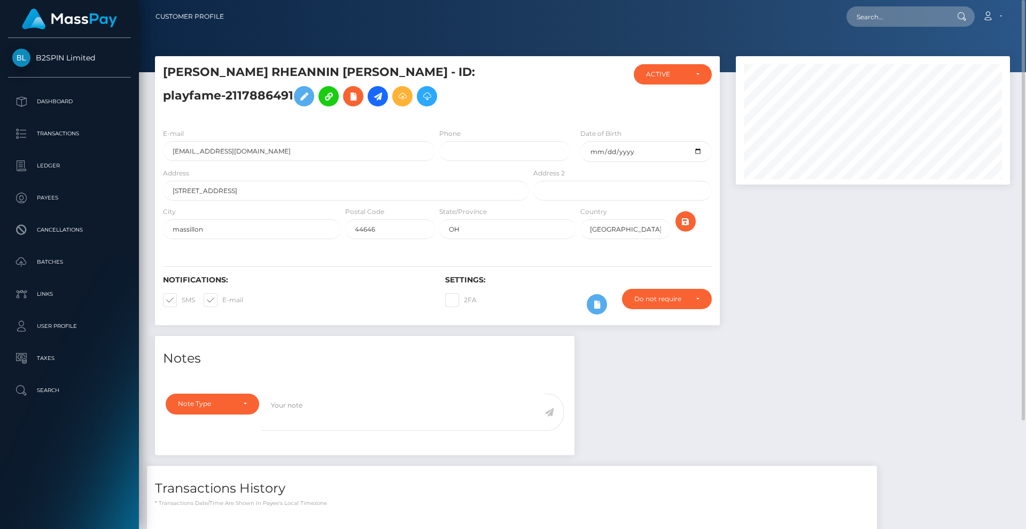
click at [893, 335] on div "BRANDIE RHEANNIN CRETER - ID: playfame-2117886491 CLOSED" at bounding box center [582, 360] width 887 height 609
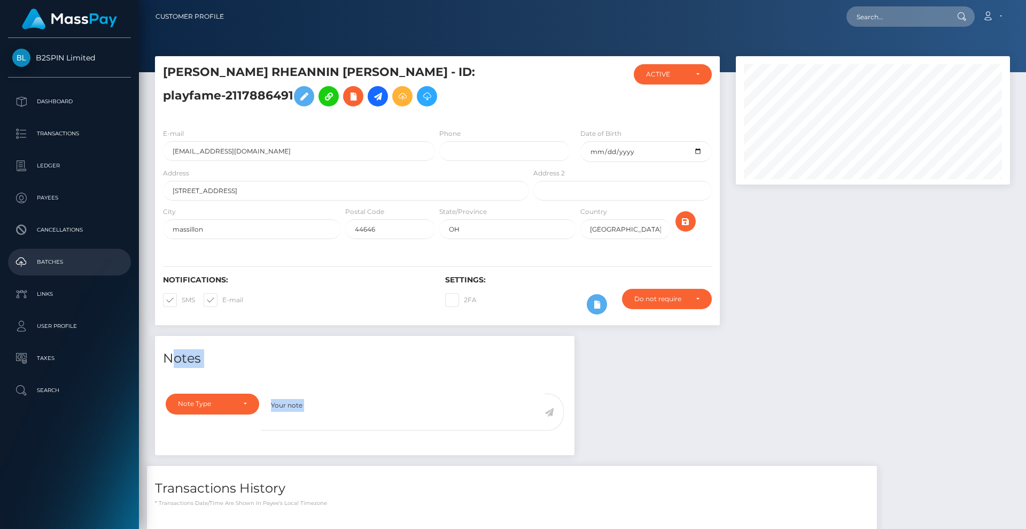
click at [75, 264] on p "Batches" at bounding box center [69, 262] width 114 height 16
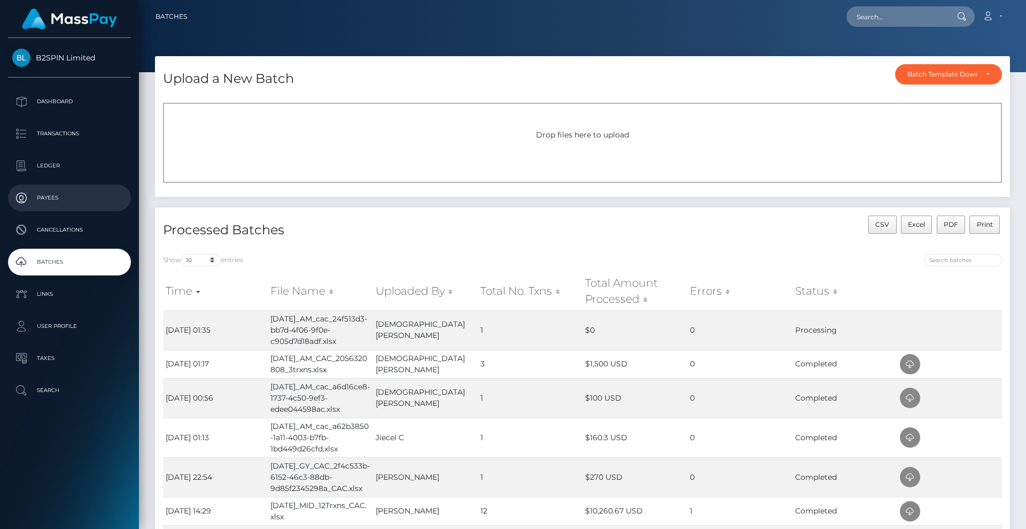
click at [63, 198] on p "Payees" at bounding box center [69, 198] width 114 height 16
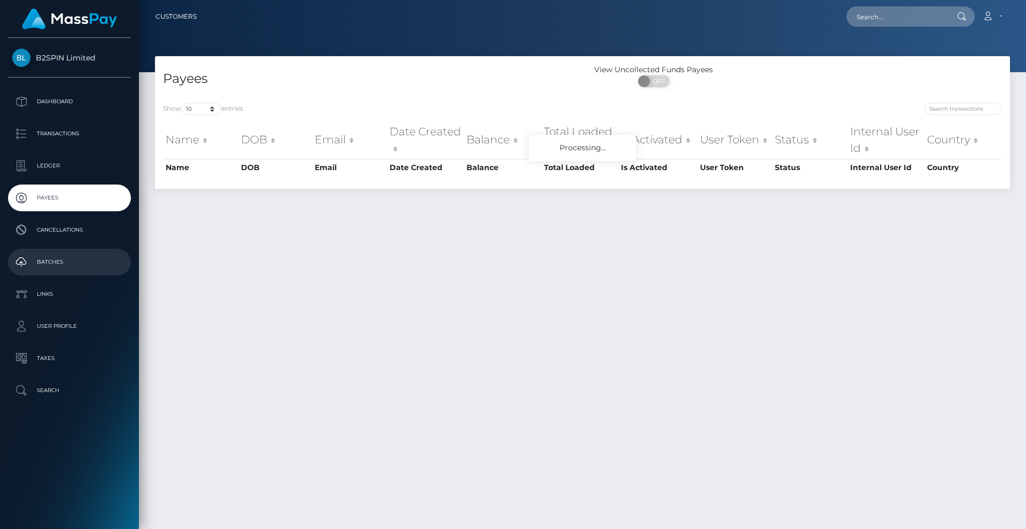
click at [66, 261] on p "Batches" at bounding box center [69, 262] width 114 height 16
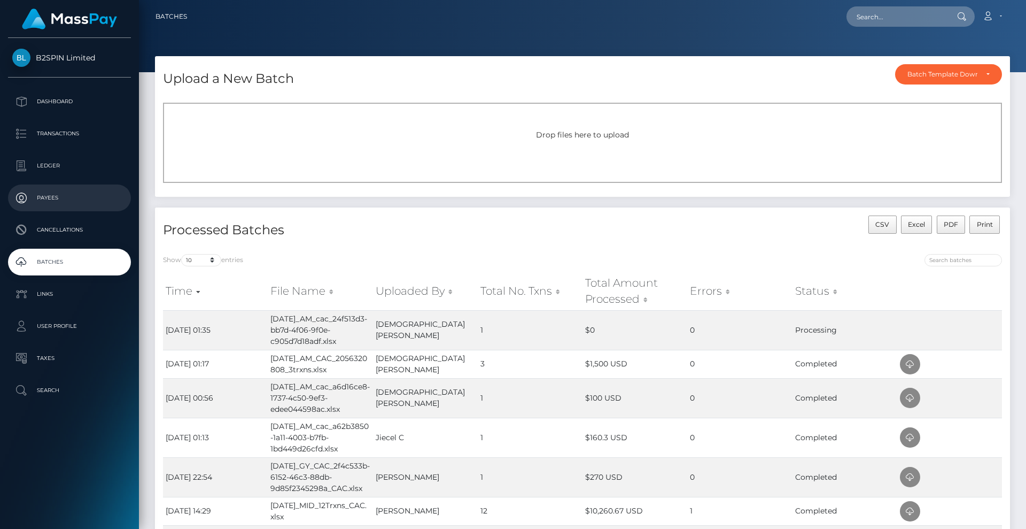
click at [86, 199] on p "Payees" at bounding box center [69, 198] width 114 height 16
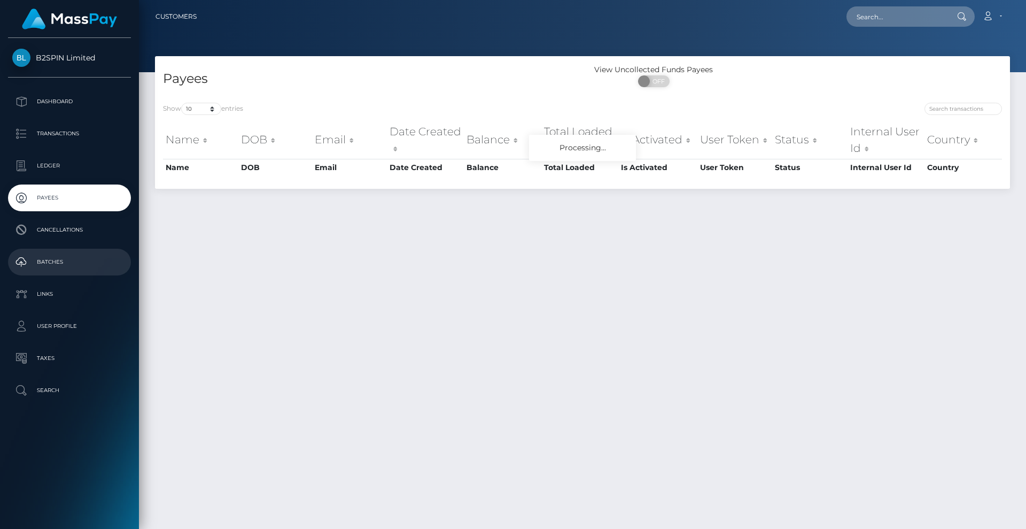
click at [55, 260] on p "Batches" at bounding box center [69, 262] width 114 height 16
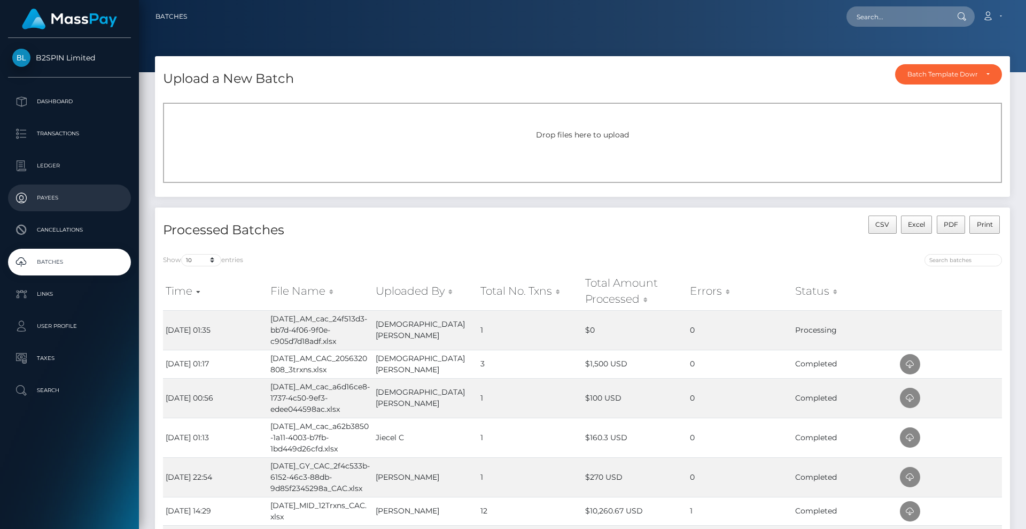
click at [61, 198] on p "Payees" at bounding box center [69, 198] width 114 height 16
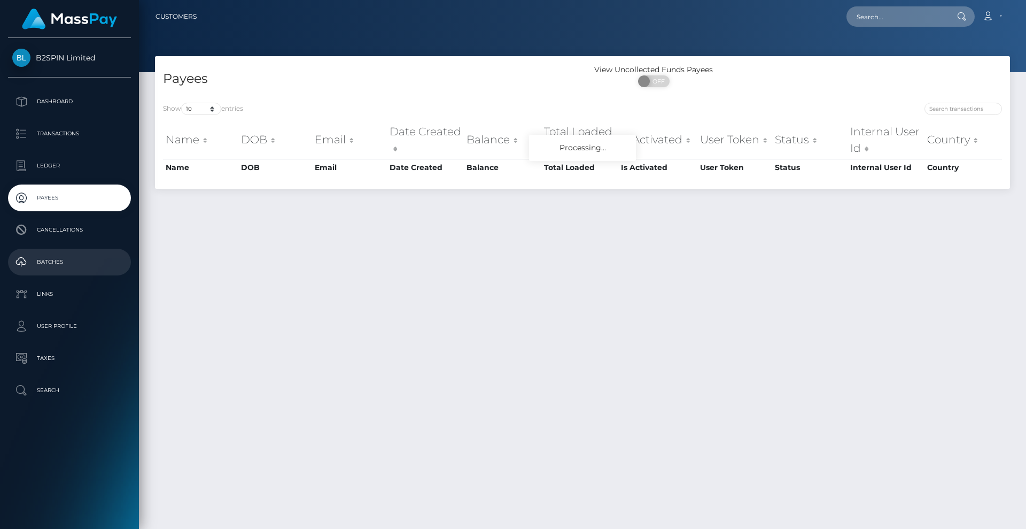
click at [61, 265] on p "Batches" at bounding box center [69, 262] width 114 height 16
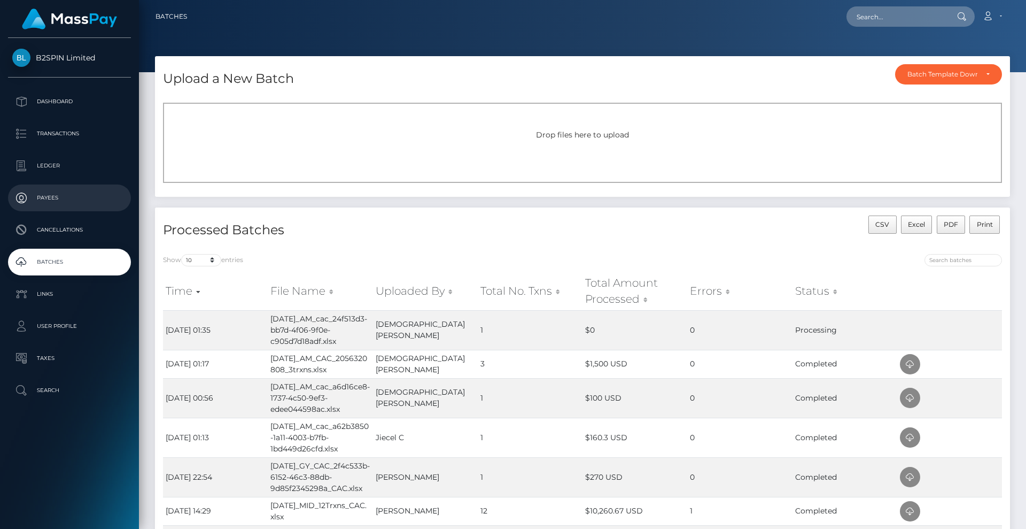
click at [49, 206] on link "Payees" at bounding box center [69, 197] width 123 height 27
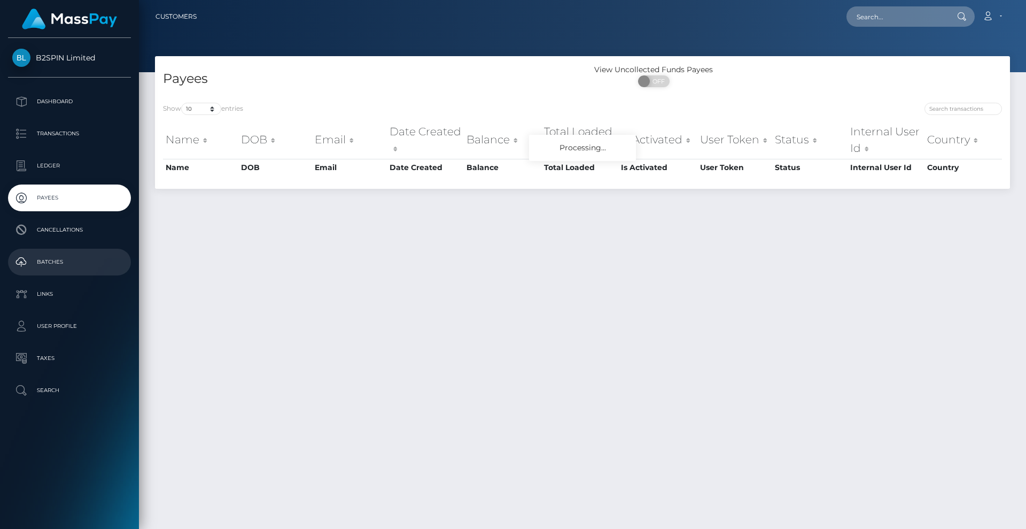
click at [58, 258] on p "Batches" at bounding box center [69, 262] width 114 height 16
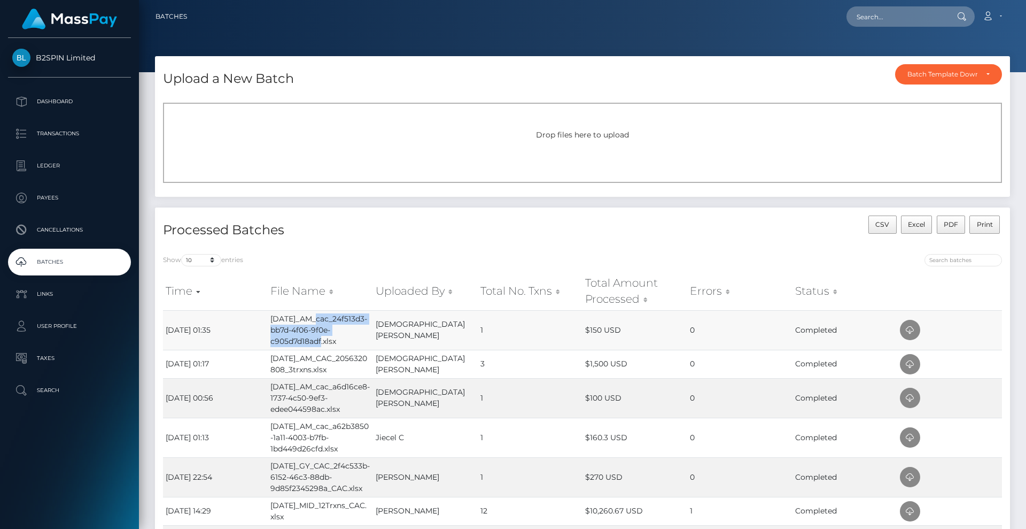
drag, startPoint x: 322, startPoint y: 341, endPoint x: 318, endPoint y: 319, distance: 22.9
click at [318, 319] on td "[DATE]_AM_cac_24f513d3-bb7d-4f06-9f0e-c905d7d18adf.xlsx" at bounding box center [320, 330] width 105 height 40
copy td "cac_24f513d3-bb7d-4f06-9f0e-c905d7d18adf"
click at [379, 220] on div "Processed Batches" at bounding box center [369, 230] width 428 height 30
drag, startPoint x: 342, startPoint y: 340, endPoint x: 271, endPoint y: 321, distance: 73.0
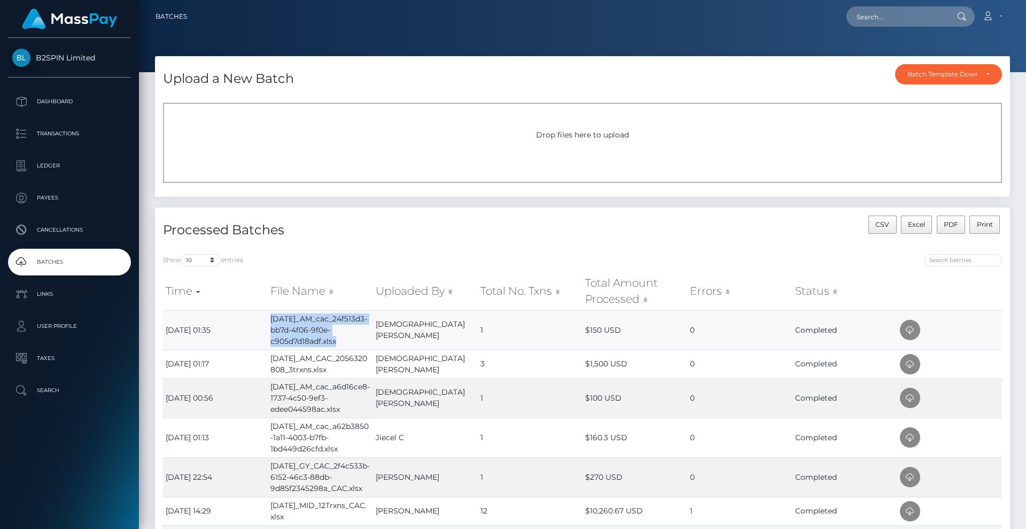
click at [271, 321] on td "[DATE]_AM_cac_24f513d3-bb7d-4f06-9f0e-c905d7d18adf.xlsx" at bounding box center [320, 330] width 105 height 40
copy td "[DATE]_AM_cac_24f513d3-bb7d-4f06-9f0e-c905d7d18adf.xlsx"
